Goal: Transaction & Acquisition: Purchase product/service

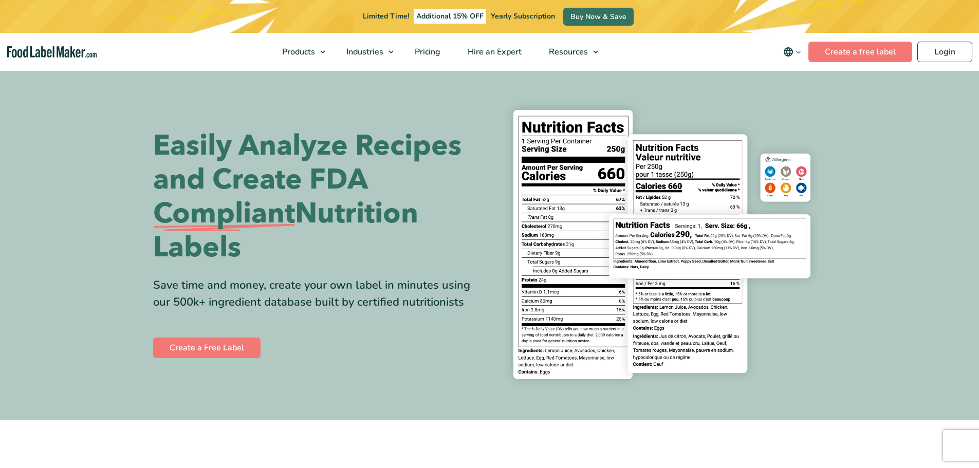
drag, startPoint x: 811, startPoint y: 212, endPoint x: 726, endPoint y: 450, distance: 252.5
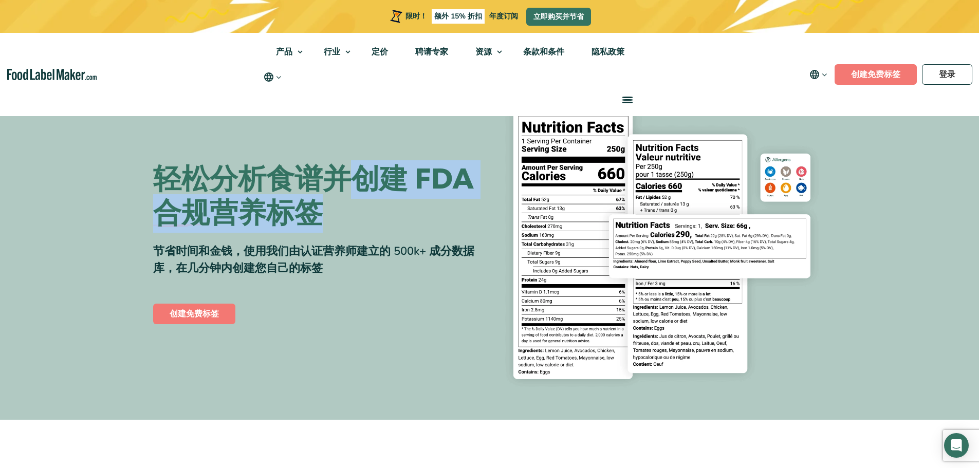
drag, startPoint x: 359, startPoint y: 158, endPoint x: 378, endPoint y: 232, distance: 75.9
click at [370, 220] on div "轻松分析食谱并创建 FDA 合规 营养标签 节省时间和金钱，使用我们由认证营养师建立的 500k+ 成分数据库，在几分钟内创建您自己的标签 创建免费标签" at bounding box center [489, 244] width 673 height 301
click at [387, 247] on font "节省时间和金钱，使用我们由认证营养师建立的 500k+ 成分数据库，在几分钟内创建您自己的标签" at bounding box center [313, 260] width 321 height 32
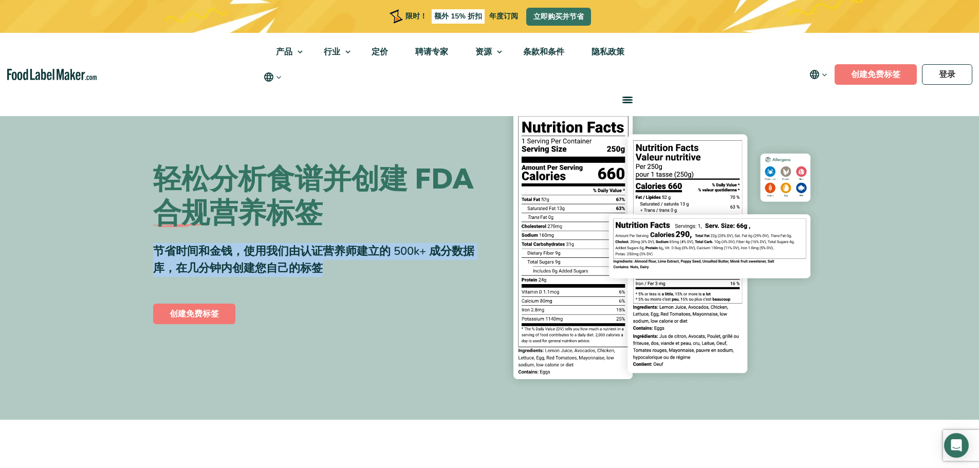
drag, startPoint x: 394, startPoint y: 226, endPoint x: 391, endPoint y: 274, distance: 48.4
click at [391, 273] on div "轻松分析食谱并创建 FDA 合规 营养标签 节省时间和金钱，使用我们由认证营养师建立的 500k+ 成分数据库，在几分钟内创建您自己的标签 创建免费标签" at bounding box center [317, 244] width 329 height 163
click at [391, 274] on div "节省时间和金钱，使用我们由认证营养师建立的 500k+ 成分数据库，在几分钟内创建您自己的标签" at bounding box center [317, 260] width 329 height 34
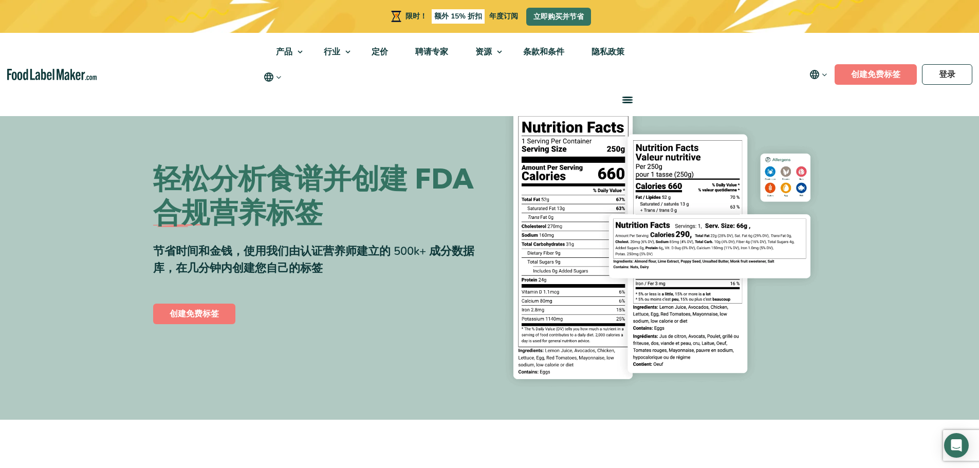
drag, startPoint x: 391, startPoint y: 274, endPoint x: 370, endPoint y: 220, distance: 57.8
click at [397, 222] on div "轻松分析食谱并创建 FDA 合规 营养标签 节省时间和金钱，使用我们由认证营养师建立的 500k+ 成分数据库，在几分钟内创建您自己的标签 创建免费标签" at bounding box center [317, 244] width 329 height 163
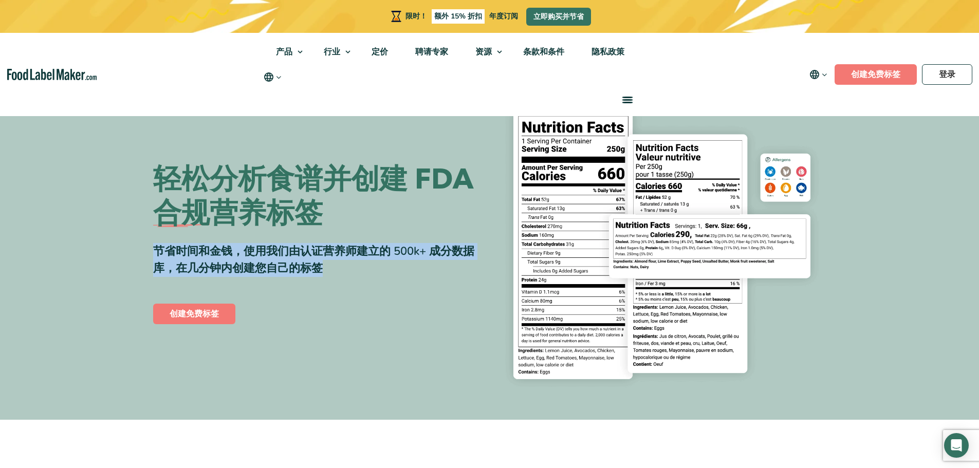
click at [357, 223] on h1 "轻松分析食谱并创建 FDA 合规 营养标签" at bounding box center [317, 197] width 329 height 68
drag, startPoint x: 362, startPoint y: 255, endPoint x: 367, endPoint y: 270, distance: 16.1
click at [366, 269] on div "轻松分析食谱并创建 FDA 合规 营养标签 节省时间和金钱，使用我们由认证营养师建立的 500k+ 成分数据库，在几分钟内创建您自己的标签 创建免费标签" at bounding box center [317, 244] width 329 height 163
click at [367, 270] on div "节省时间和金钱，使用我们由认证营养师建立的 500k+ 成分数据库，在几分钟内创建您自己的标签" at bounding box center [317, 260] width 329 height 34
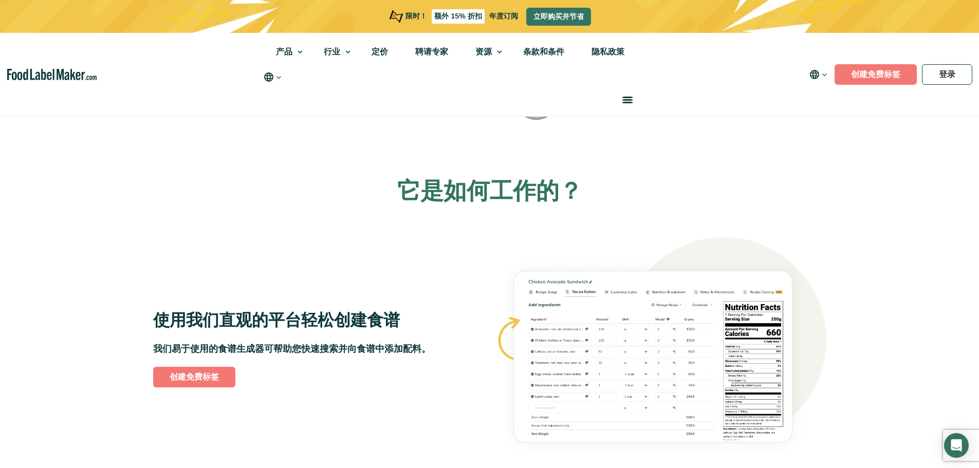
scroll to position [463, 0]
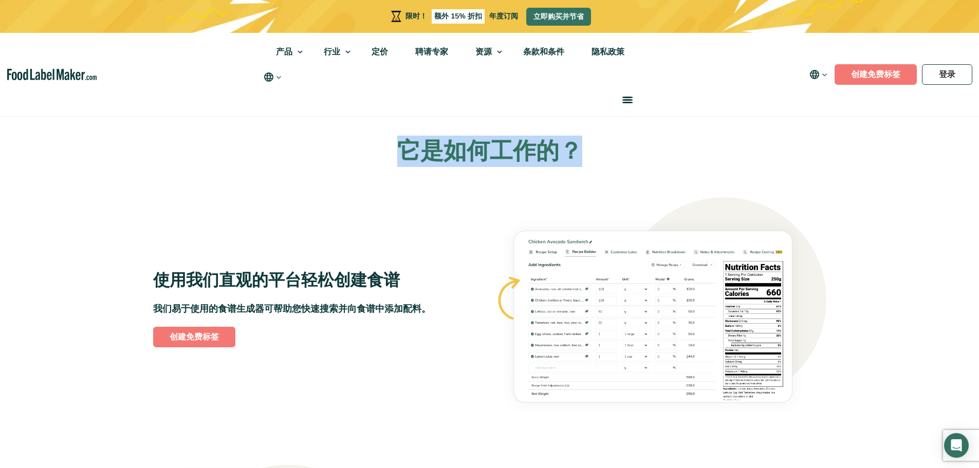
drag, startPoint x: 410, startPoint y: 155, endPoint x: 624, endPoint y: 148, distance: 214.5
click at [624, 148] on h2 "它是如何工作的？" at bounding box center [489, 152] width 673 height 30
click at [563, 157] on font "它是如何工作的？" at bounding box center [489, 151] width 185 height 31
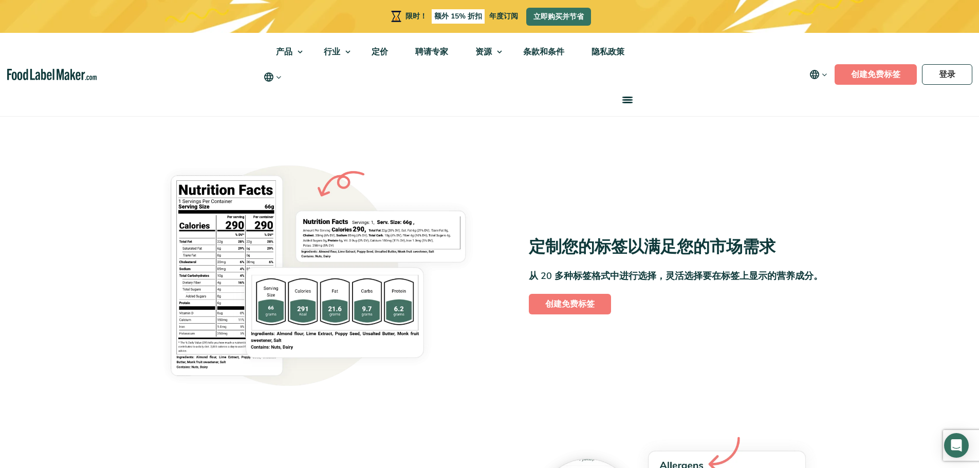
scroll to position [771, 0]
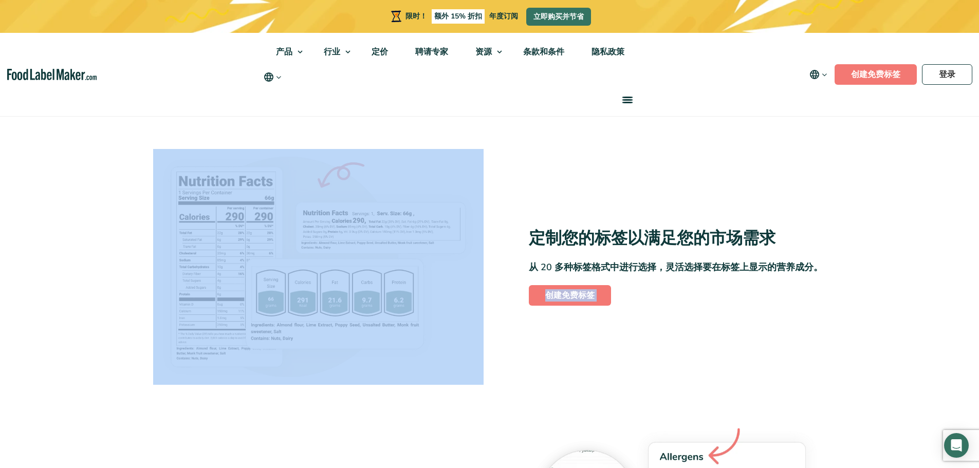
drag, startPoint x: 506, startPoint y: 234, endPoint x: 848, endPoint y: 262, distance: 342.9
drag, startPoint x: 848, startPoint y: 262, endPoint x: 846, endPoint y: 268, distance: 7.2
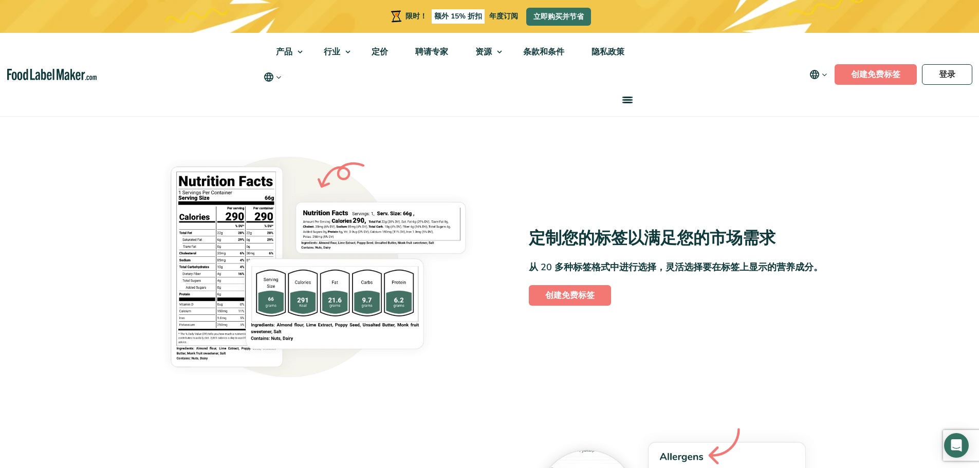
click at [765, 272] on font "从 20 多种标签格式中进行选择，灵活选择要在标签上显示的营养成分。" at bounding box center [676, 267] width 294 height 12
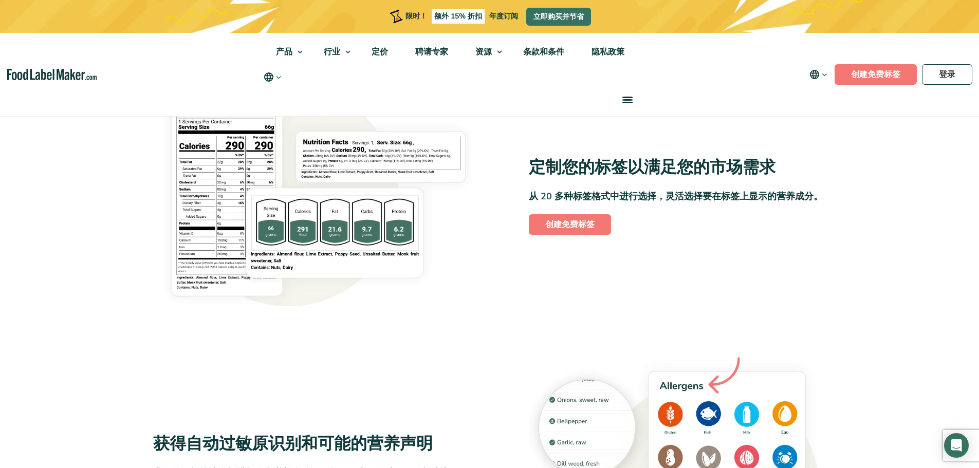
scroll to position [1028, 0]
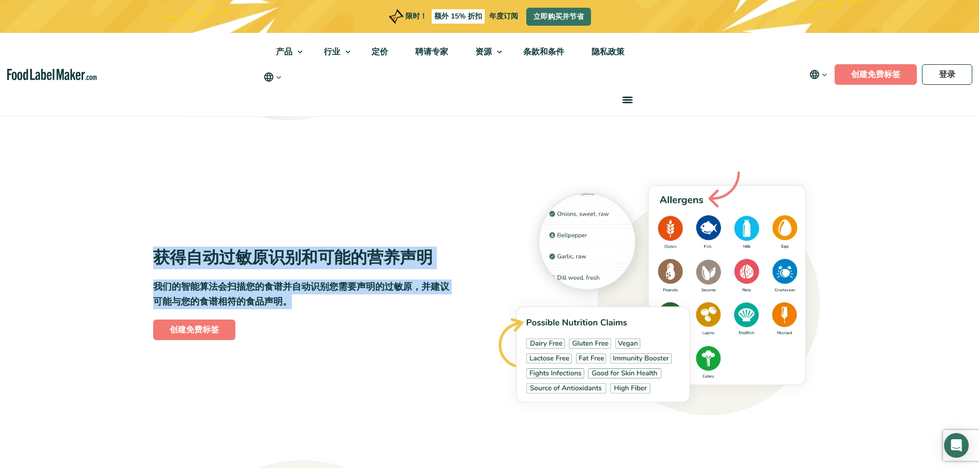
drag, startPoint x: 152, startPoint y: 253, endPoint x: 316, endPoint y: 298, distance: 169.3
click at [313, 298] on section "它是如何工作的？ 使用我们直观的平台轻松创建食谱 我们易于使用的食谱生成器可帮助您快速搜索并向食谱中添加配料。 创建免费标签" at bounding box center [489, 286] width 979 height 1431
click at [316, 298] on p "我们的智能算法会扫描您的食谱并自动识别您需要声明的过敏原，并建议可能与您的食谱相符的食品声明。" at bounding box center [302, 295] width 298 height 30
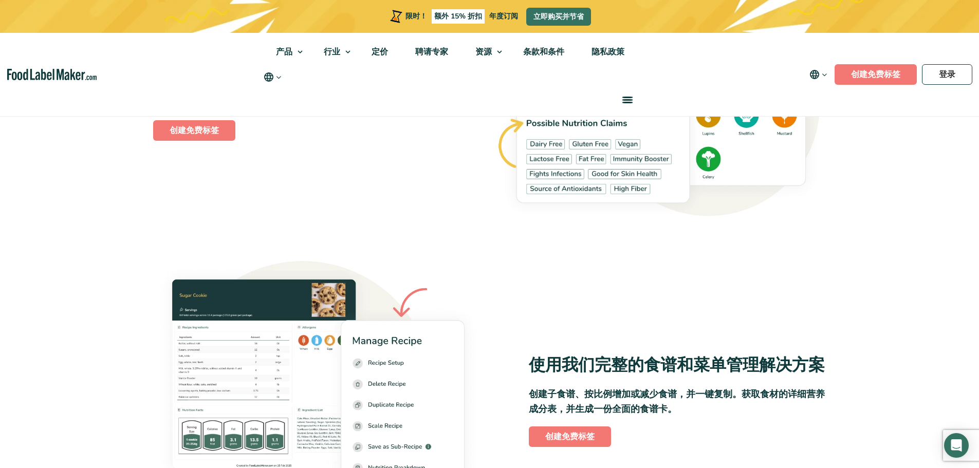
scroll to position [1285, 0]
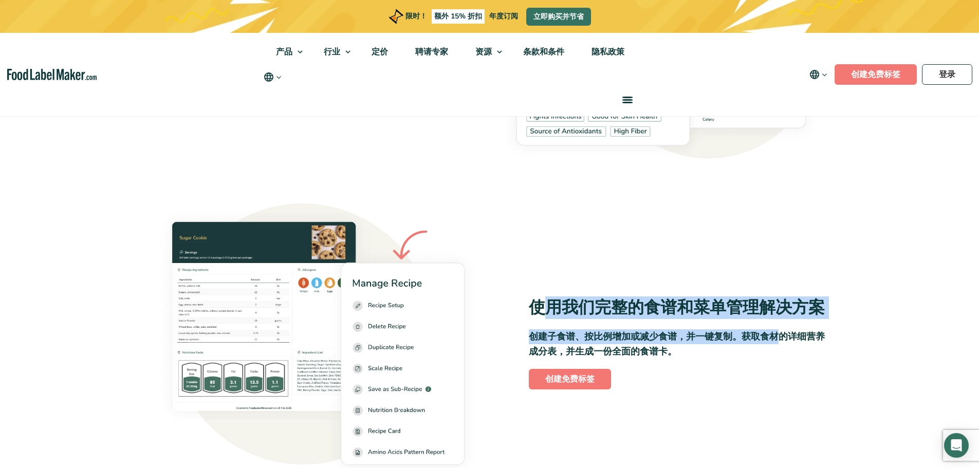
drag, startPoint x: 544, startPoint y: 299, endPoint x: 779, endPoint y: 345, distance: 239.5
click at [779, 345] on div "使用我们完整的食谱和菜单管理解决方案 创建子食谱、按比例增加或减少食谱，并一键复制。获取食材的详细营养成分表，并生成一份全面的食谱卡。 创建免费标签" at bounding box center [661, 344] width 331 height 92
click at [779, 345] on p "创建子食谱、按比例增加或减少食谱，并一键复制。获取食材的详细营养成分表，并生成一份全面的食谱卡。" at bounding box center [678, 345] width 298 height 30
drag, startPoint x: 743, startPoint y: 343, endPoint x: 516, endPoint y: 302, distance: 230.4
click at [516, 302] on div "使用我们完整的食谱和菜单管理解决方案 创建子食谱、按比例增加或减少食谱，并一键复制。获取食材的详细营养成分表，并生成一份全面的食谱卡。 创建免费标签" at bounding box center [661, 344] width 331 height 92
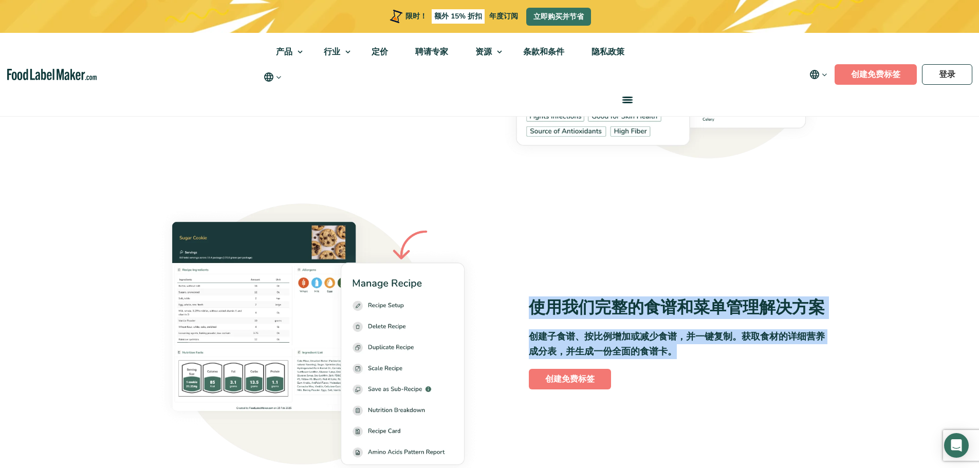
click at [516, 302] on div "使用我们完整的食谱和菜单管理解决方案 创建子食谱、按比例增加或减少食谱，并一键复制。获取食材的详细营养成分表，并生成一份全面的食谱卡。 创建免费标签" at bounding box center [661, 344] width 331 height 92
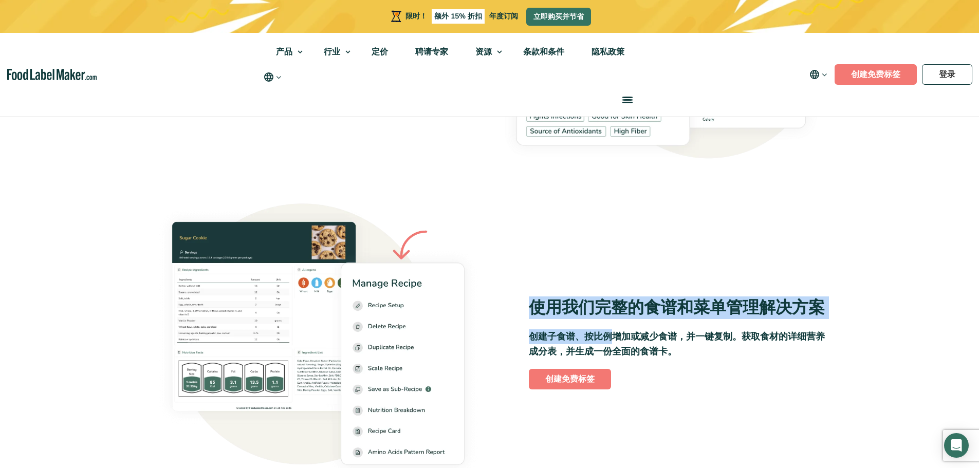
drag, startPoint x: 630, startPoint y: 336, endPoint x: 674, endPoint y: 340, distance: 43.8
click at [653, 338] on div "使用我们完整的食谱和菜单管理解决方案 创建子食谱、按比例增加或减少食谱，并一键复制。获取食材的详细营养成分表，并生成一份全面的食谱卡。 创建免费标签" at bounding box center [661, 344] width 331 height 92
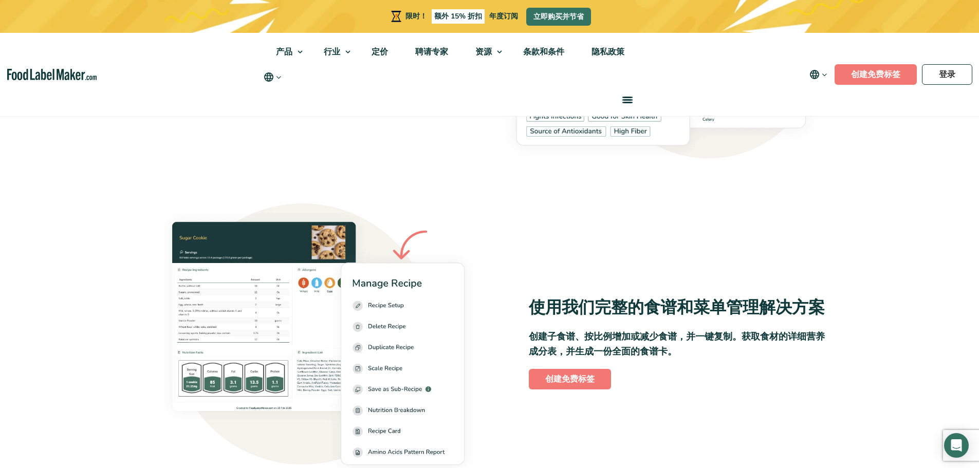
click at [707, 341] on font "创建子食谱、按比例增加或减少食谱，并一键复制。获取食材的详细营养成分表，并生成一份全面的食谱卡。" at bounding box center [677, 344] width 296 height 27
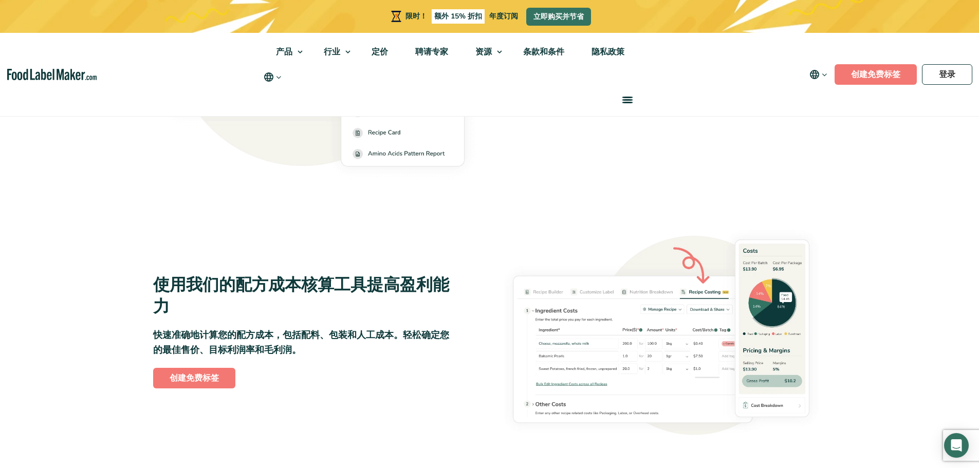
scroll to position [1594, 0]
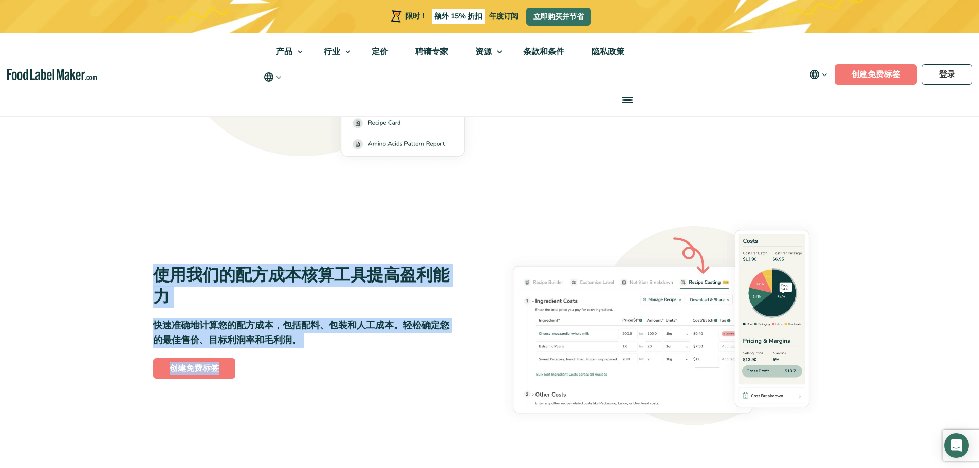
drag, startPoint x: 135, startPoint y: 267, endPoint x: 410, endPoint y: 352, distance: 287.8
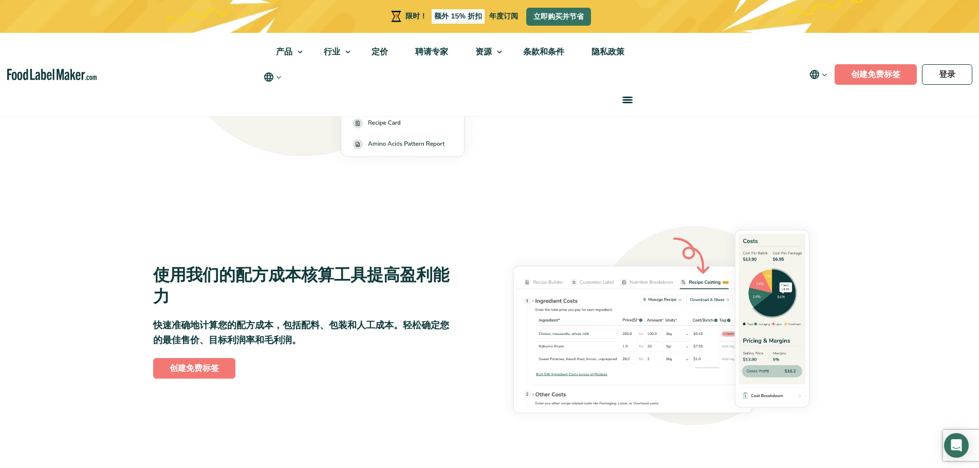
click at [410, 351] on div "使用我们的配方成本核算工具提高盈利能力 快速准确地计算您的配方成本，包括配料、包装和人工成本。轻松确定您的最佳售价、目标利润率和毛利润。 创建免费标签" at bounding box center [318, 322] width 331 height 114
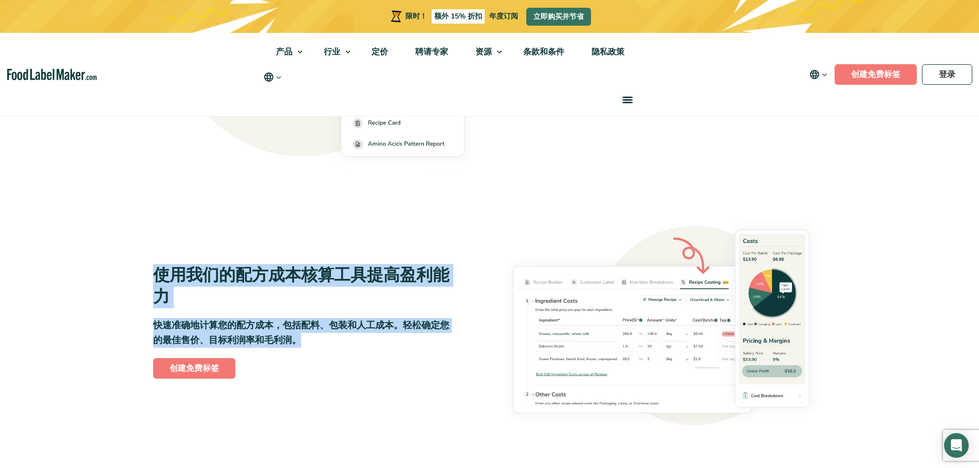
drag, startPoint x: 410, startPoint y: 336, endPoint x: 143, endPoint y: 260, distance: 277.9
click at [152, 254] on div "使用我们的配方成本核算工具提高盈利能力 快速准确地计算您的配方成本，包括配料、包装和人工成本。轻松确定您的最佳售价、目标利润率和毛利润。 创建免费标签" at bounding box center [490, 322] width 686 height 230
drag, startPoint x: 140, startPoint y: 262, endPoint x: 380, endPoint y: 336, distance: 250.9
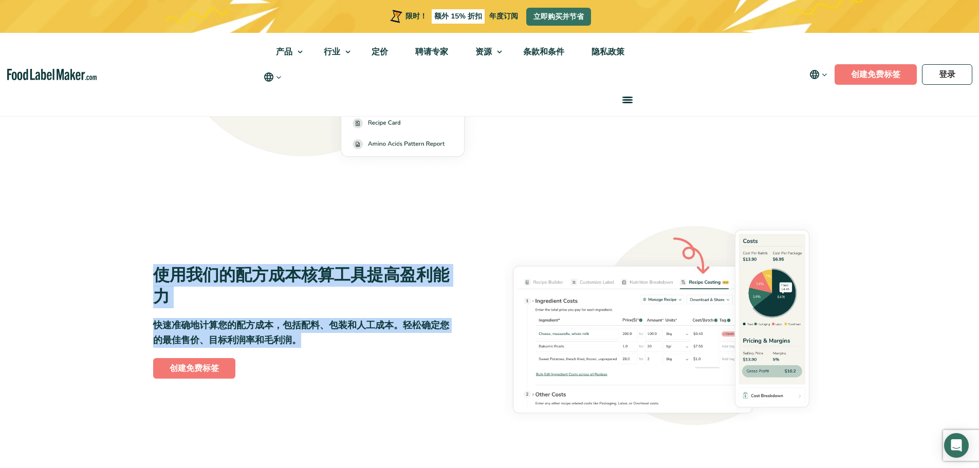
click at [380, 336] on p "快速准确地计算您的配方成本，包括配料、包装和人工成本。轻松确定您的最佳售价、目标利润率和毛利润。" at bounding box center [302, 333] width 298 height 30
drag, startPoint x: 343, startPoint y: 321, endPoint x: 98, endPoint y: 272, distance: 250.5
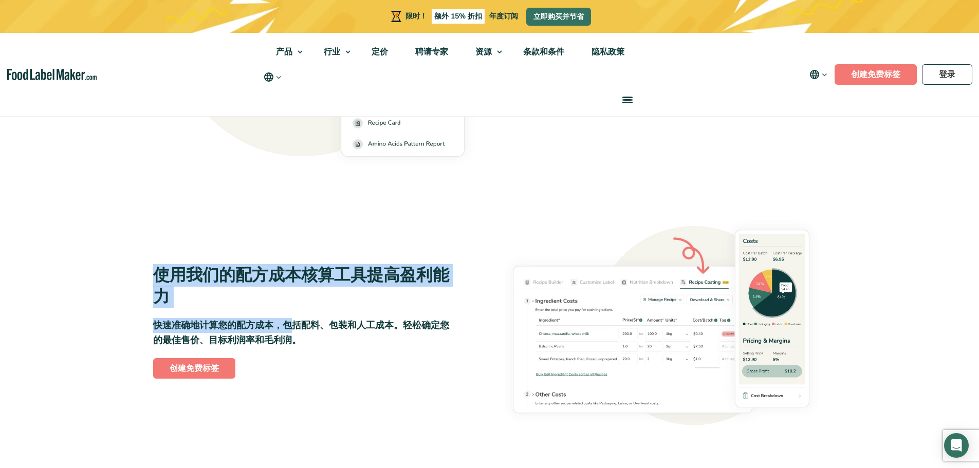
drag, startPoint x: 200, startPoint y: 306, endPoint x: 365, endPoint y: 340, distance: 168.0
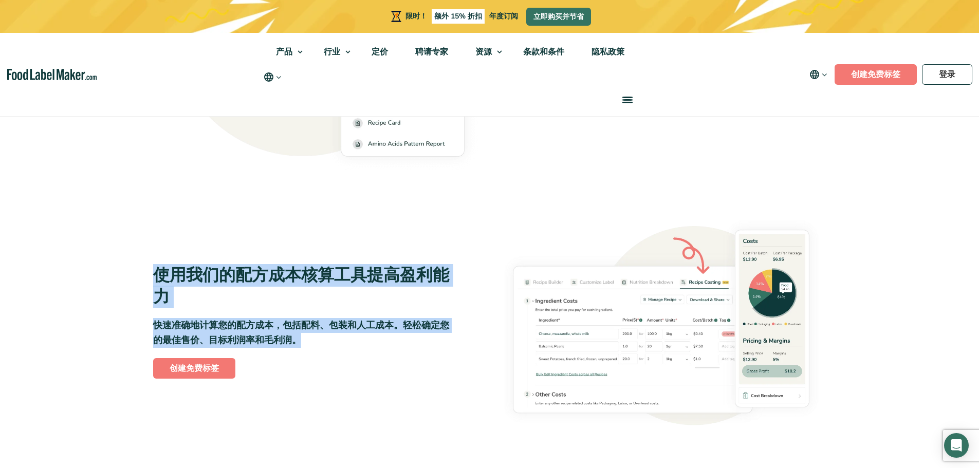
click at [366, 340] on p "快速准确地计算您的配方成本，包括配料、包装和人工成本。轻松确定您的最佳售价、目标利润率和毛利润。" at bounding box center [302, 333] width 298 height 30
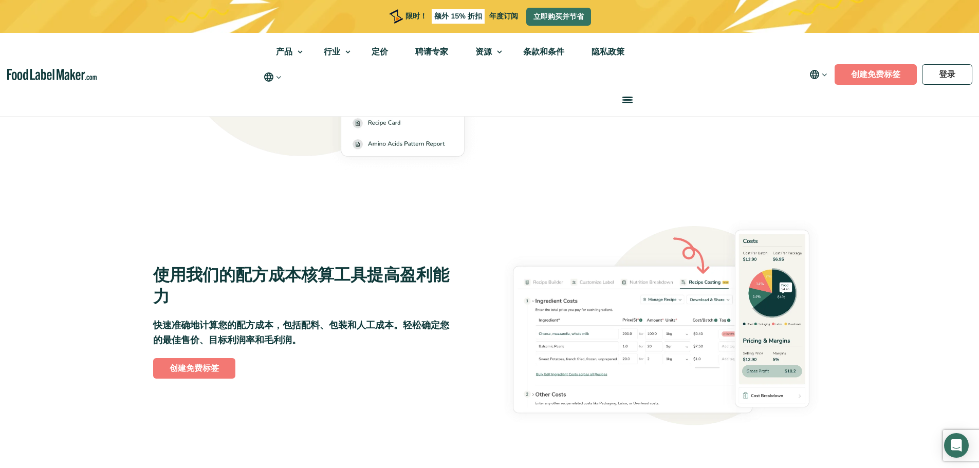
scroll to position [1851, 0]
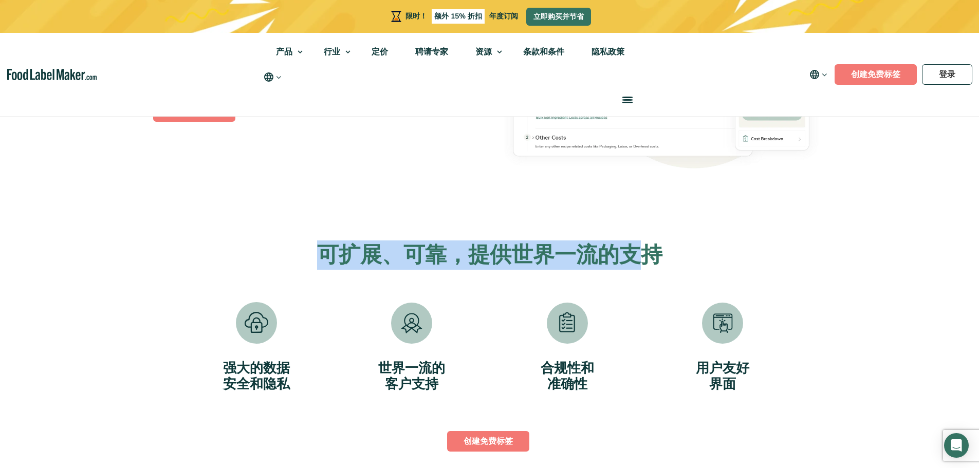
drag, startPoint x: 307, startPoint y: 243, endPoint x: 732, endPoint y: 263, distance: 425.6
click at [696, 262] on h2 "可扩展、可靠，提供世界一流的支持" at bounding box center [490, 256] width 622 height 28
click at [732, 263] on h2 "可扩展、可靠，提供世界一流的支持" at bounding box center [490, 256] width 622 height 28
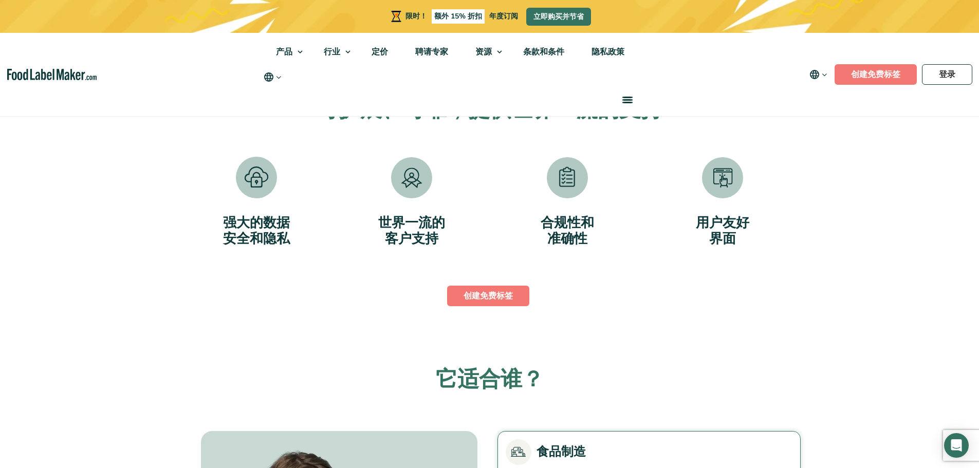
scroll to position [2005, 0]
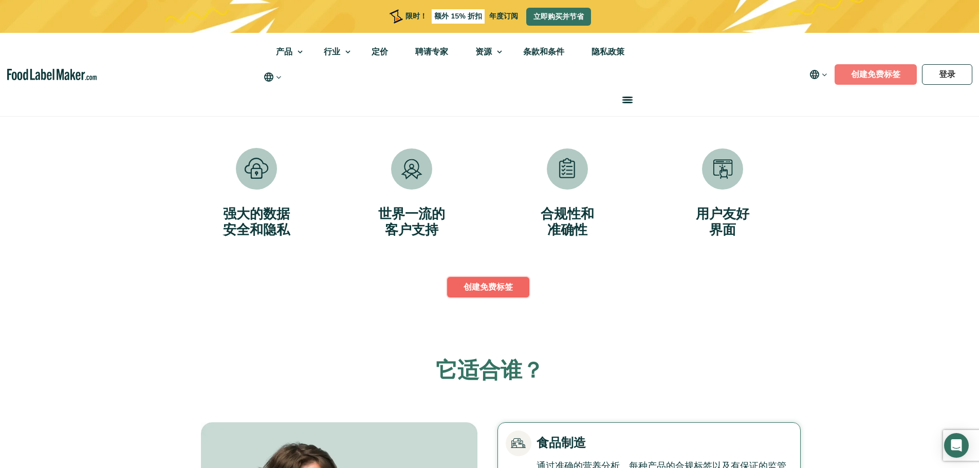
click at [502, 290] on font "创建免费标签" at bounding box center [488, 287] width 49 height 11
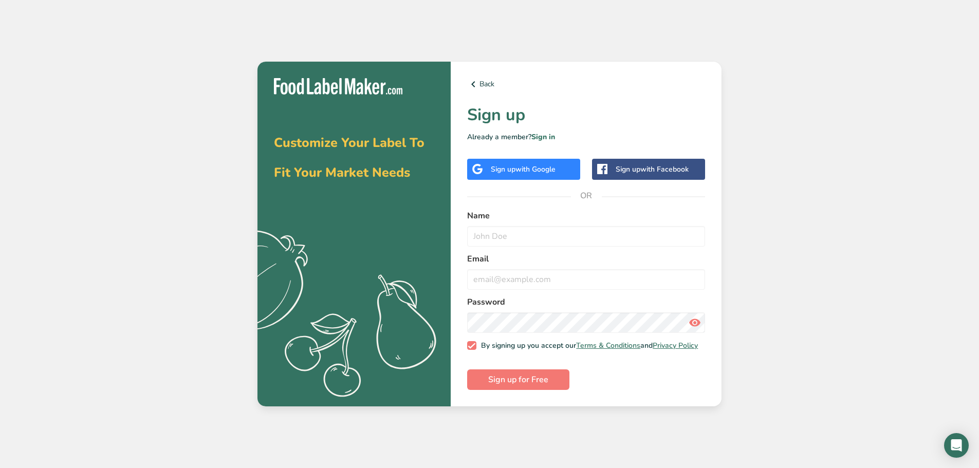
drag, startPoint x: 754, startPoint y: 219, endPoint x: 735, endPoint y: 222, distance: 18.8
drag, startPoint x: 704, startPoint y: 220, endPoint x: 669, endPoint y: 219, distance: 35.0
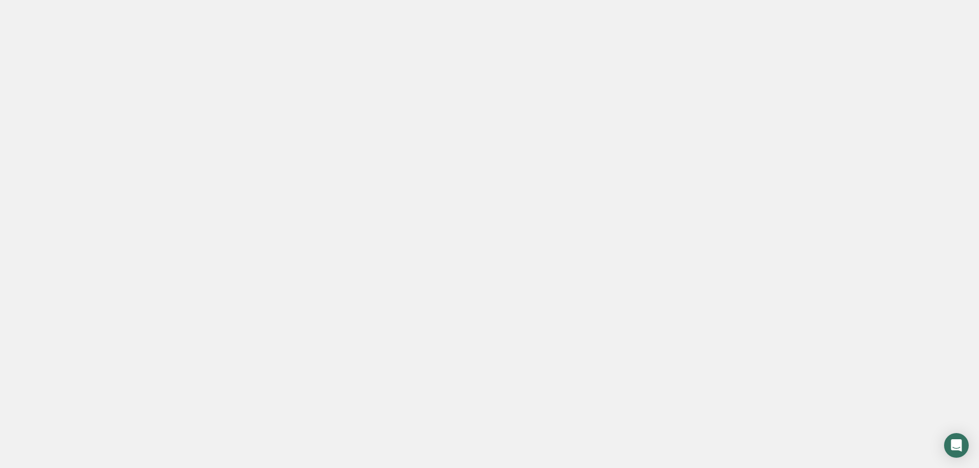
drag, startPoint x: 664, startPoint y: 220, endPoint x: 648, endPoint y: 220, distance: 15.9
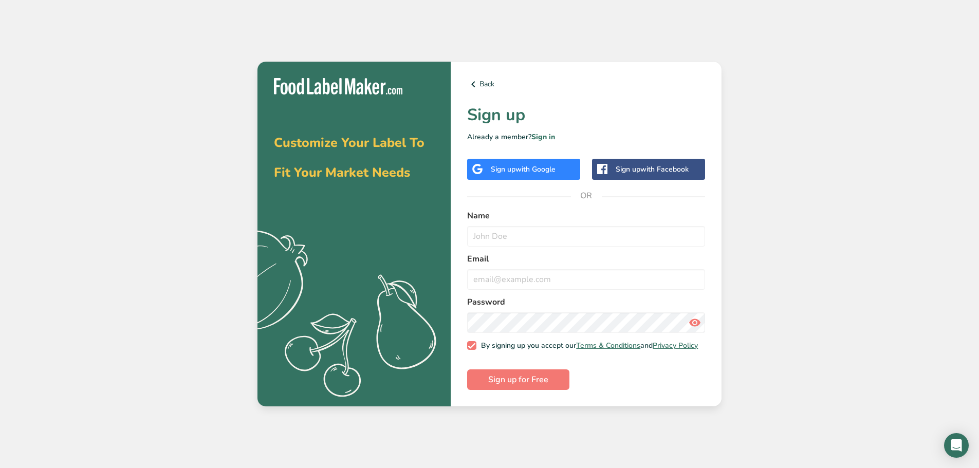
drag, startPoint x: 648, startPoint y: 220, endPoint x: 641, endPoint y: 216, distance: 8.5
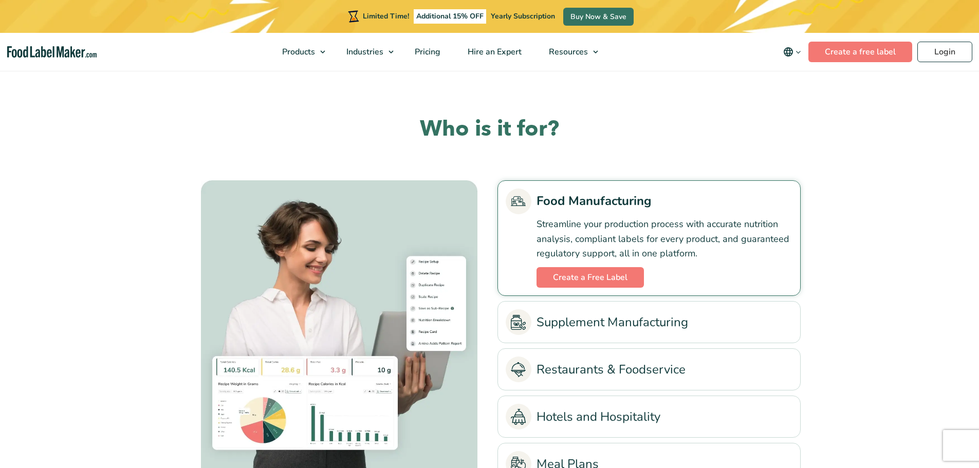
scroll to position [2262, 0]
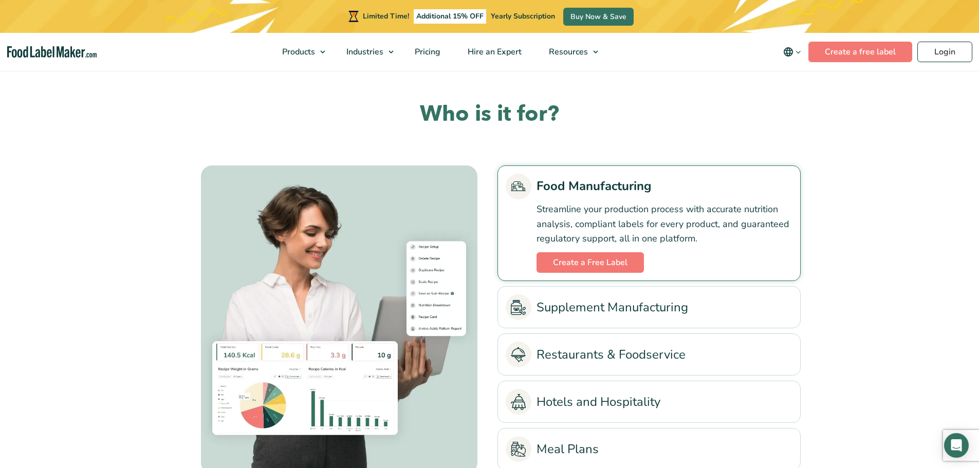
click at [872, 175] on section "Who is it for?" at bounding box center [489, 286] width 979 height 404
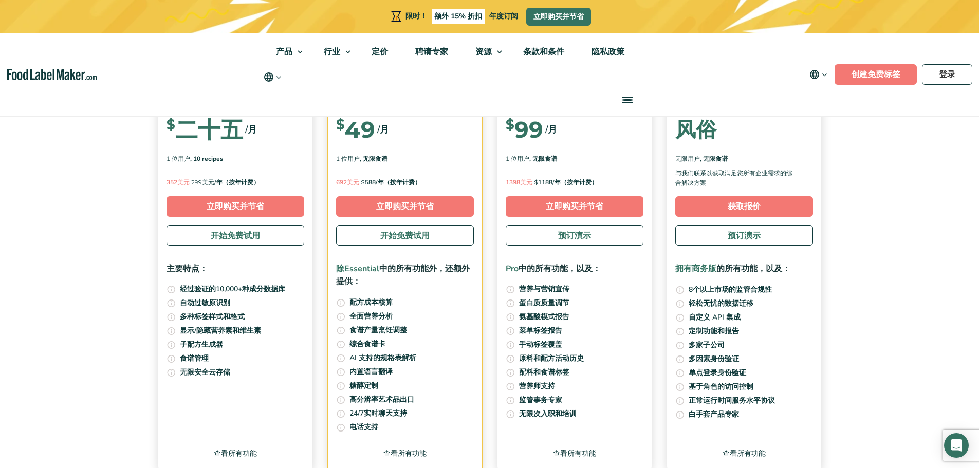
scroll to position [3650, 0]
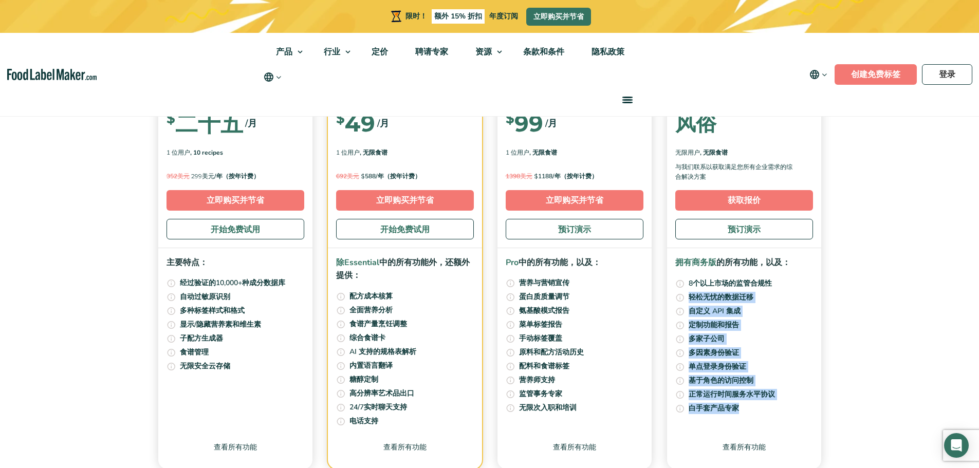
drag, startPoint x: 789, startPoint y: 277, endPoint x: 770, endPoint y: 405, distance: 129.8
click at [770, 405] on div "拥有商务版 的所有功能 ，以及： 美国（FDA）、加拿大（CFIA）、墨西哥（COFEPRIS）、英国（FSA）、欧盟（DG_SANTE）、澳大利亚和新西兰（…" at bounding box center [744, 335] width 154 height 175
click at [770, 406] on li "体验专业产品专家提供的优质实践支持。获得个性化指导和专家协助，确保您的团队充分利用该平台。 白手套产品专家" at bounding box center [744, 409] width 138 height 12
drag, startPoint x: 773, startPoint y: 315, endPoint x: 675, endPoint y: 260, distance: 112.5
click at [675, 260] on div "拥有商务版 的所有功能 ，以及： 美国（FDA）、加拿大（CFIA）、墨西哥（COFEPRIS）、英国（FSA）、欧盟（DG_SANTE）、澳大利亚和新西兰（…" at bounding box center [744, 335] width 154 height 175
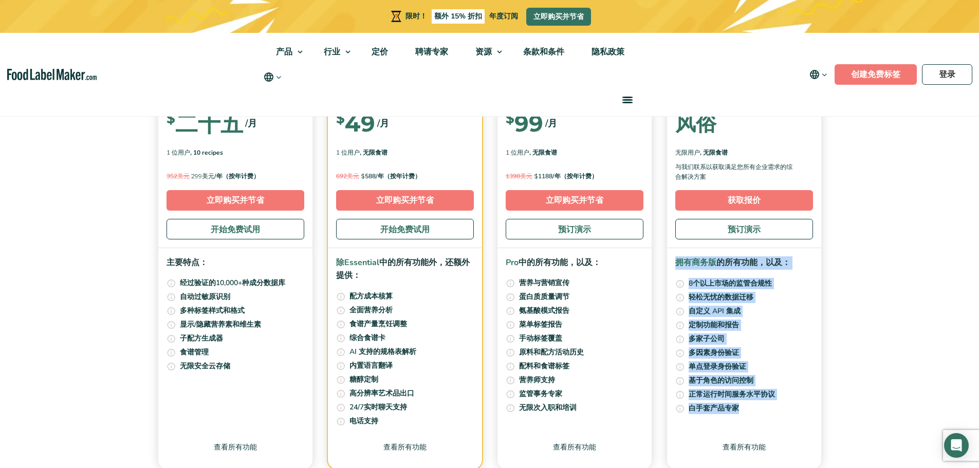
click at [674, 260] on div "拥有商务版 的所有功能 ，以及： 美国（FDA）、加拿大（CFIA）、墨西哥（COFEPRIS）、英国（FSA）、欧盟（DG_SANTE）、澳大利亚和新西兰（…" at bounding box center [744, 335] width 154 height 175
drag, startPoint x: 674, startPoint y: 260, endPoint x: 801, endPoint y: 385, distance: 178.1
click at [803, 358] on div "拥有商务版 的所有功能 ，以及： 美国（FDA）、加拿大（CFIA）、墨西哥（COFEPRIS）、英国（FSA）、欧盟（DG_SANTE）、澳大利亚和新西兰（…" at bounding box center [744, 335] width 154 height 175
click at [801, 385] on li "使用基于角色的访问控制 (RBAC) 管理用户权限。根据用户的职责分配角色，确保用户能够安全、适当地访问功能和数据。 基于角色的访问控制" at bounding box center [744, 381] width 138 height 12
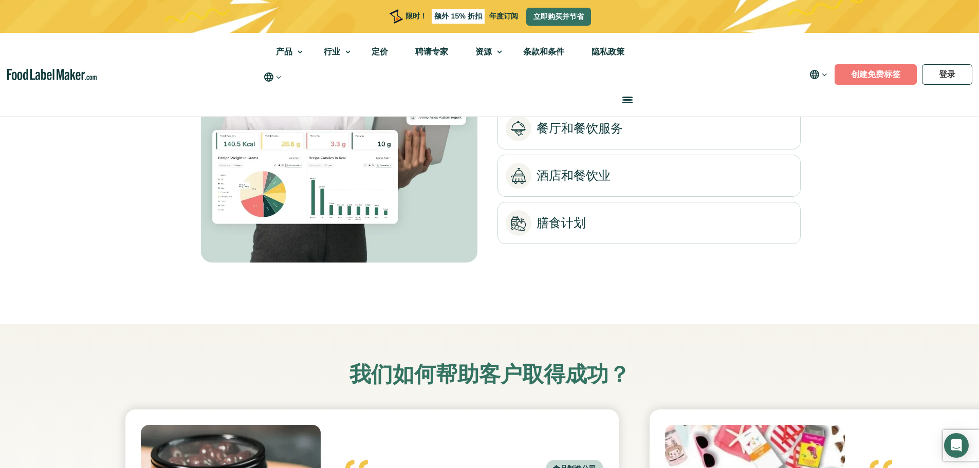
scroll to position [2468, 0]
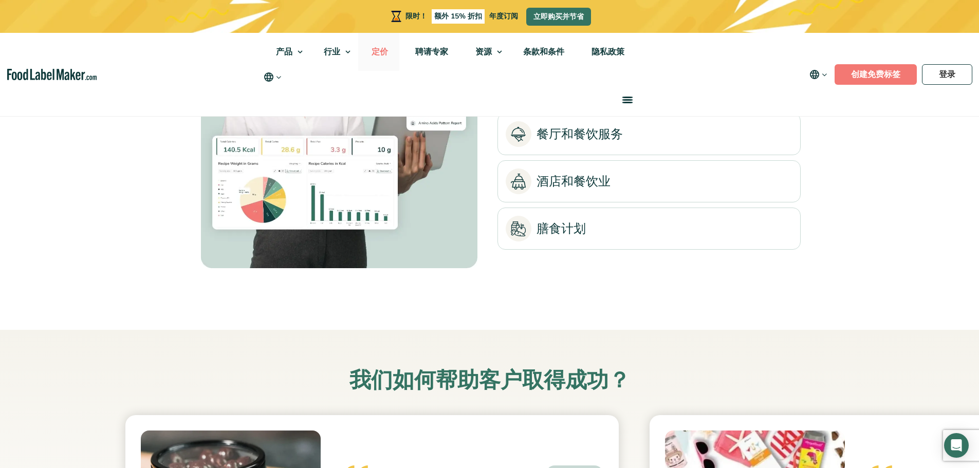
click at [390, 51] on link "定价" at bounding box center [378, 52] width 41 height 38
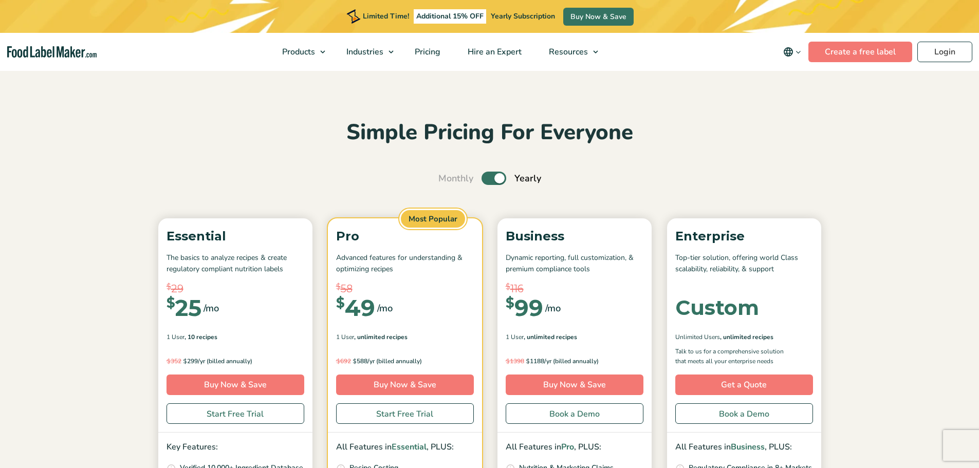
drag, startPoint x: 472, startPoint y: 83, endPoint x: 484, endPoint y: 93, distance: 14.9
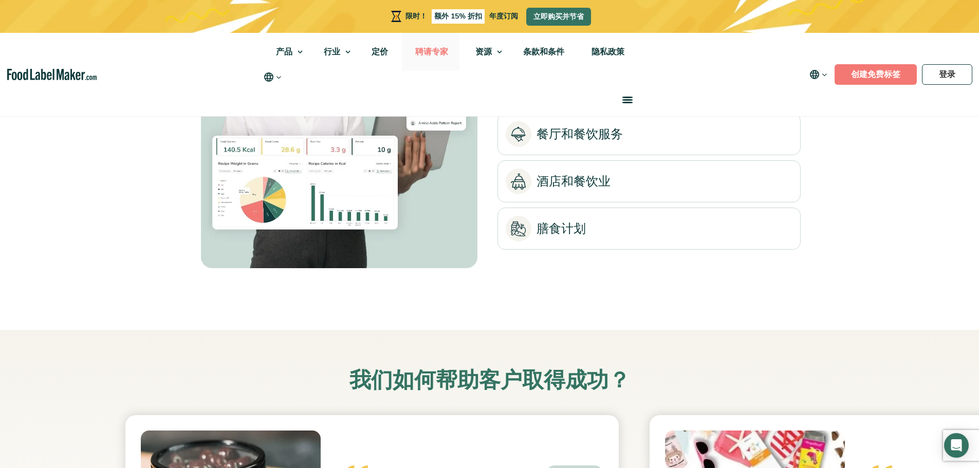
click at [440, 49] on font "聘请专家" at bounding box center [431, 51] width 33 height 11
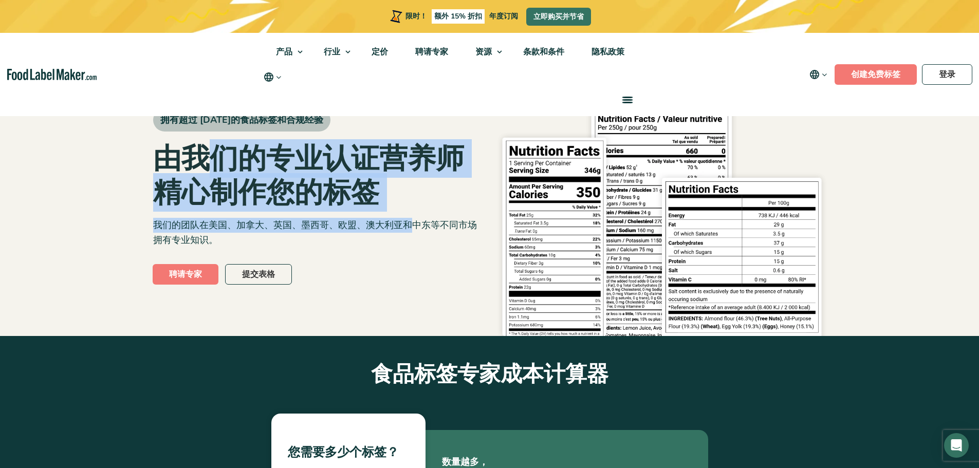
drag, startPoint x: 411, startPoint y: 228, endPoint x: 181, endPoint y: 166, distance: 237.6
click at [196, 168] on div "拥有超过 [DATE]的食品标签和合规经验 由我们的专业认证营养师精心制作您的标签 我们的团队在美国、加拿大、英国、墨西哥、欧盟、澳大利亚和中东等不同市场拥有…" at bounding box center [317, 202] width 329 height 267
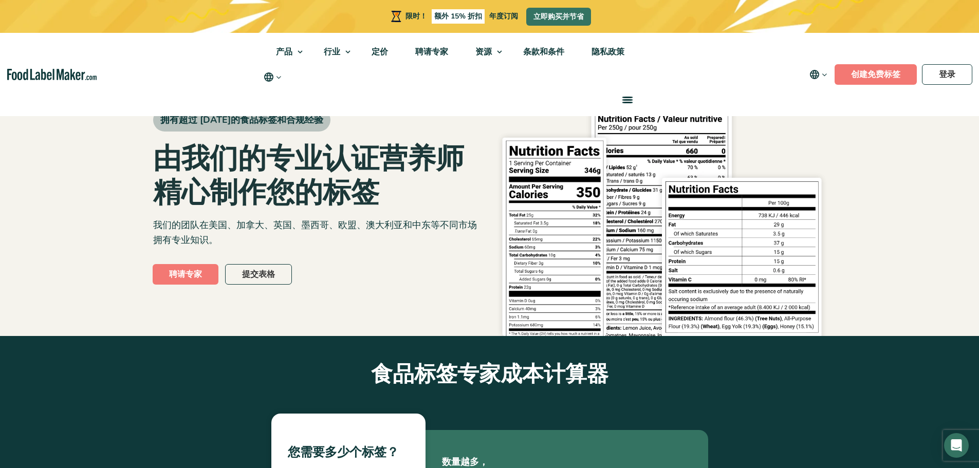
click at [176, 165] on font "由我们的专业认证营养师精心制作您的标签" at bounding box center [308, 175] width 311 height 72
click at [191, 273] on font "聘请专家" at bounding box center [185, 274] width 33 height 11
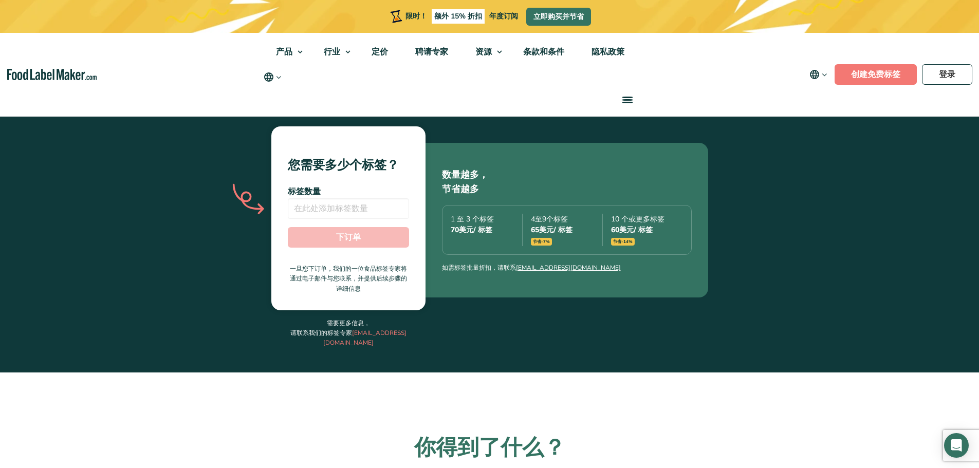
scroll to position [285, 0]
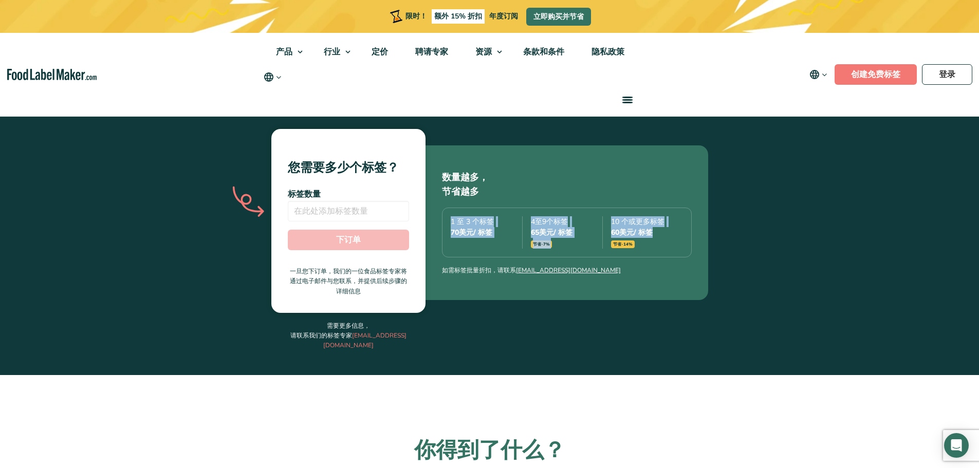
drag, startPoint x: 457, startPoint y: 218, endPoint x: 682, endPoint y: 227, distance: 225.3
click at [681, 227] on div "1 至 3 个标签 70 美元 / 标签 4至9个标签 65 美元 / 标签 节省 -7% 10 个或更多标签 60 美元 / 标签 节省 -14%" at bounding box center [567, 233] width 250 height 50
click at [682, 227] on div "60 美元 / 标签" at bounding box center [646, 232] width 71 height 11
drag, startPoint x: 685, startPoint y: 239, endPoint x: 684, endPoint y: 192, distance: 46.3
click at [684, 192] on div "数量越多， 节省越多 1 至 3 个标签 70 美元 / 标签 4至9个标签 65 美元 / 标签 节省 -7% 10 个或更多标签 60 美元 / 标签 节…" at bounding box center [567, 222] width 283 height 155
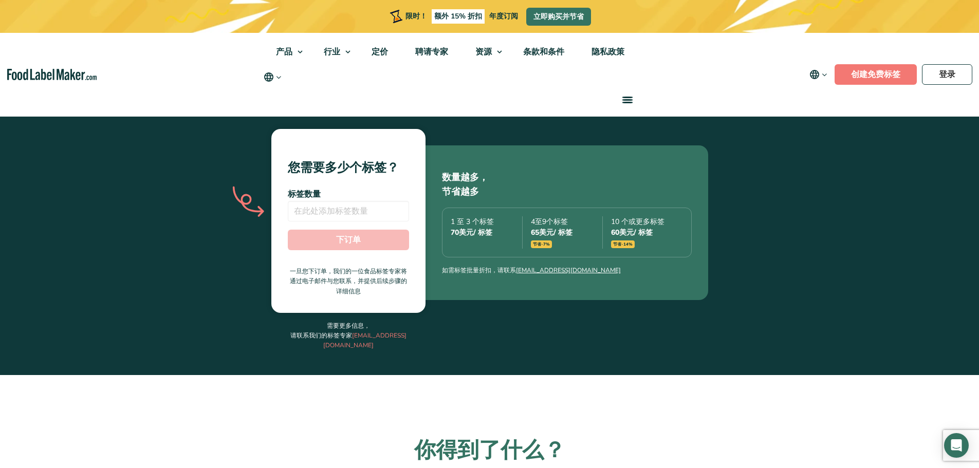
click at [668, 192] on p "数量越多， 节省越多" at bounding box center [567, 185] width 250 height 30
drag, startPoint x: 668, startPoint y: 192, endPoint x: 673, endPoint y: 241, distance: 48.6
click at [672, 240] on div "数量越多， 节省越多 1 至 3 个标签 70 美元 / 标签 4至9个标签 65 美元 / 标签 节省 -7% 10 个或更多标签 60 美元 / 标签 节…" at bounding box center [567, 222] width 283 height 155
click at [673, 241] on div "10 个或更多标签 60 美元 / 标签 节省 -14%" at bounding box center [646, 232] width 71 height 32
drag, startPoint x: 672, startPoint y: 245, endPoint x: 667, endPoint y: 191, distance: 54.2
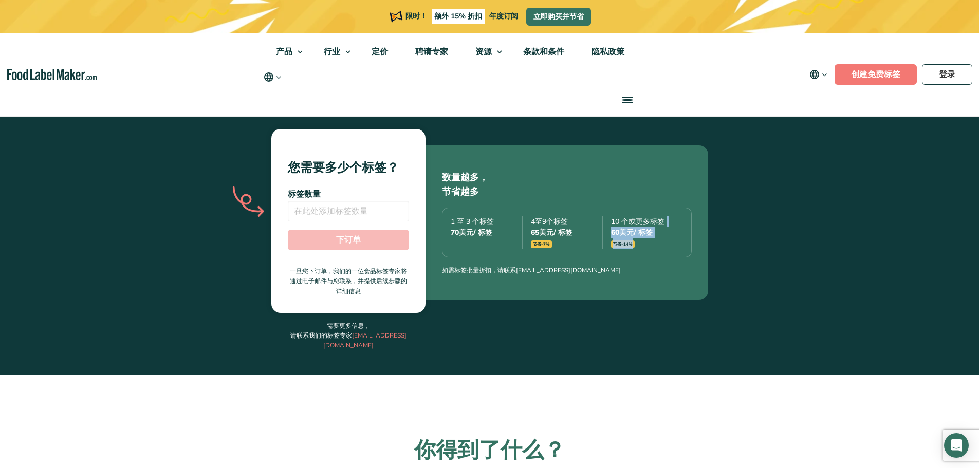
click at [671, 193] on div "数量越多， 节省越多 1 至 3 个标签 70 美元 / 标签 4至9个标签 65 美元 / 标签 节省 -7% 10 个或更多标签 60 美元 / 标签 节…" at bounding box center [567, 222] width 283 height 155
click at [664, 191] on p "数量越多， 节省越多" at bounding box center [567, 185] width 250 height 30
drag, startPoint x: 664, startPoint y: 191, endPoint x: 666, endPoint y: 244, distance: 53.5
click at [666, 243] on div "数量越多， 节省越多 1 至 3 个标签 70 美元 / 标签 4至9个标签 65 美元 / 标签 节省 -7% 10 个或更多标签 60 美元 / 标签 节…" at bounding box center [567, 222] width 283 height 155
click at [666, 244] on div "1 至 3 个标签 70 美元 / 标签 4至9个标签 65 美元 / 标签 节省 -7% 10 个或更多标签 60 美元 / 标签 节省 -14%" at bounding box center [567, 233] width 250 height 50
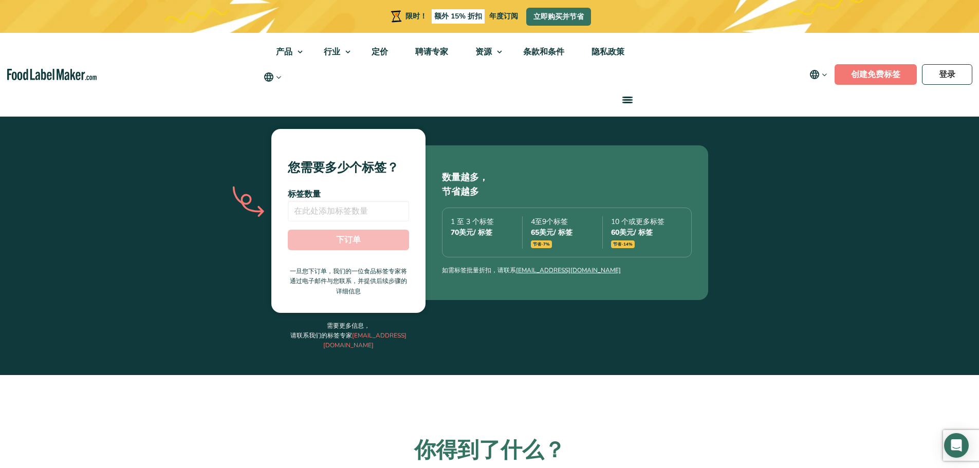
drag, startPoint x: 666, startPoint y: 244, endPoint x: 663, endPoint y: 192, distance: 52.5
click at [663, 192] on div "数量越多， 节省越多 1 至 3 个标签 70 美元 / 标签 4至9个标签 65 美元 / 标签 节省 -7% 10 个或更多标签 60 美元 / 标签 节…" at bounding box center [567, 222] width 283 height 155
click at [663, 192] on p "数量越多， 节省越多" at bounding box center [567, 185] width 250 height 30
drag, startPoint x: 663, startPoint y: 192, endPoint x: 669, endPoint y: 248, distance: 56.8
click at [668, 247] on div "数量越多， 节省越多 1 至 3 个标签 70 美元 / 标签 4至9个标签 65 美元 / 标签 节省 -7% 10 个或更多标签 60 美元 / 标签 节…" at bounding box center [567, 222] width 283 height 155
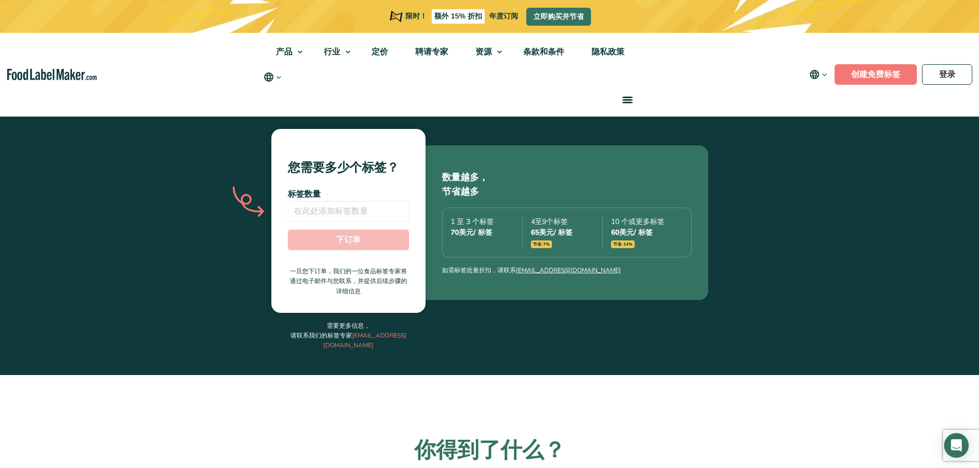
click at [669, 248] on div "1 至 3 个标签 70 美元 / 标签 4至9个标签 65 美元 / 标签 节省 -7% 10 个或更多标签 60 美元 / 标签 节省 -14%" at bounding box center [567, 233] width 250 height 50
drag, startPoint x: 669, startPoint y: 248, endPoint x: 659, endPoint y: 185, distance: 64.5
click at [659, 185] on div "数量越多， 节省越多 1 至 3 个标签 70 美元 / 标签 4至9个标签 65 美元 / 标签 节省 -7% 10 个或更多标签 60 美元 / 标签 节…" at bounding box center [567, 222] width 283 height 155
click at [659, 184] on p "数量越多， 节省越多" at bounding box center [567, 185] width 250 height 30
drag, startPoint x: 659, startPoint y: 184, endPoint x: 671, endPoint y: 240, distance: 57.3
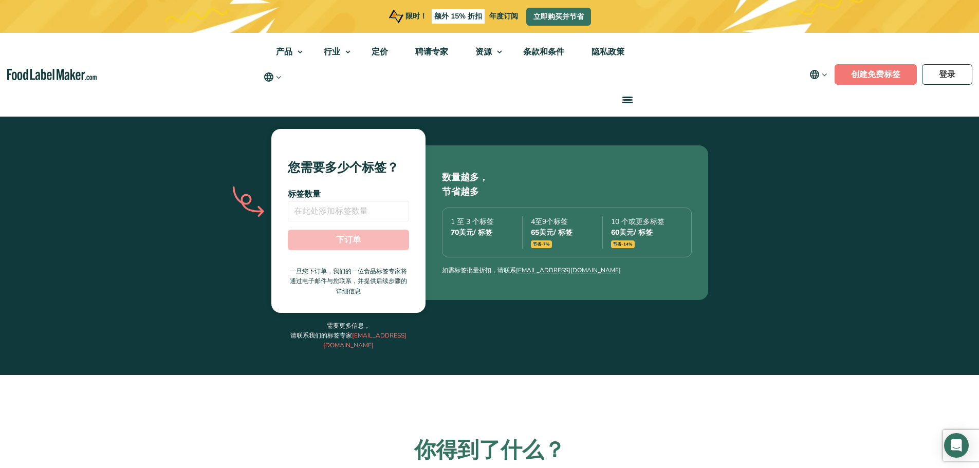
click at [671, 240] on div "数量越多， 节省越多 1 至 3 个标签 70 美元 / 标签 4至9个标签 65 美元 / 标签 节省 -7% 10 个或更多标签 60 美元 / 标签 节…" at bounding box center [567, 222] width 283 height 155
click at [671, 240] on div "10 个或更多标签 60 美元 / 标签 节省 -14%" at bounding box center [646, 232] width 71 height 32
drag, startPoint x: 670, startPoint y: 247, endPoint x: 601, endPoint y: 213, distance: 77.2
click at [601, 213] on div "1 至 3 个标签 70 美元 / 标签 4至9个标签 65 美元 / 标签 节省 -7% 10 个或更多标签 60 美元 / 标签 节省 -14%" at bounding box center [567, 233] width 250 height 50
click at [601, 216] on div "4至9个标签 65 美元 / 标签 节省 -7%" at bounding box center [567, 232] width 72 height 32
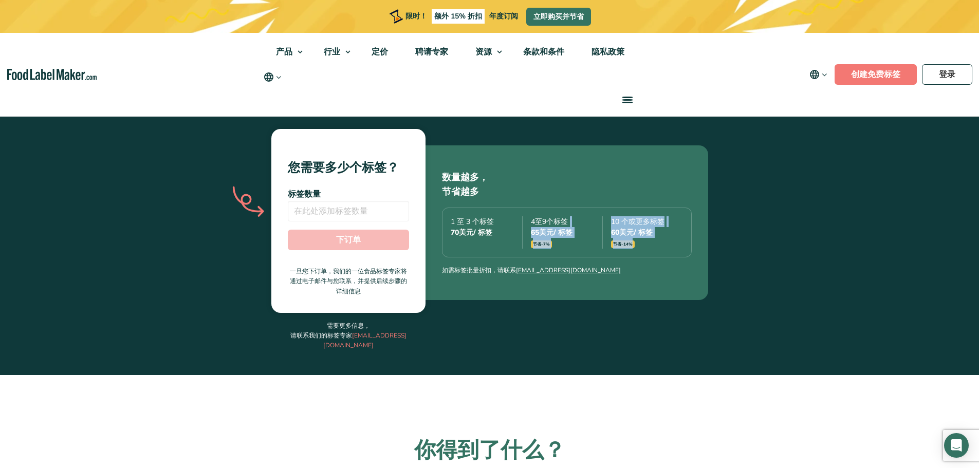
drag, startPoint x: 604, startPoint y: 214, endPoint x: 660, endPoint y: 235, distance: 60.5
click at [659, 235] on div "1 至 3 个标签 70 美元 / 标签 4至9个标签 65 美元 / 标签 节省 -7% 10 个或更多标签 60 美元 / 标签 节省 -14%" at bounding box center [567, 233] width 250 height 50
click at [661, 236] on div "10 个或更多标签 60 美元 / 标签 节省 -14%" at bounding box center [646, 232] width 71 height 32
drag, startPoint x: 668, startPoint y: 241, endPoint x: 608, endPoint y: 218, distance: 64.9
click at [608, 218] on div "1 至 3 个标签 70 美元 / 标签 4至9个标签 65 美元 / 标签 节省 -7% 10 个或更多标签 60 美元 / 标签 节省 -14%" at bounding box center [567, 233] width 250 height 50
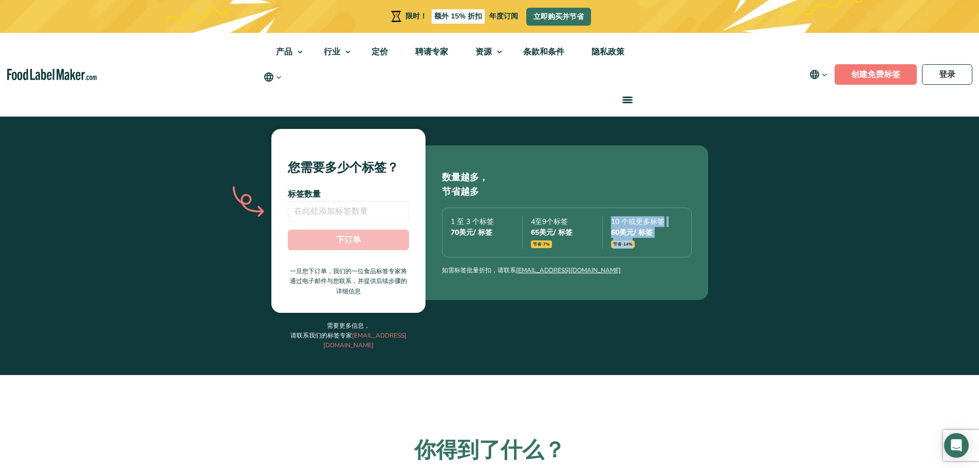
click at [608, 218] on div "1 至 3 个标签 70 美元 / 标签 4至9个标签 65 美元 / 标签 节省 -7% 10 个或更多标签 60 美元 / 标签 节省 -14%" at bounding box center [567, 233] width 250 height 50
drag, startPoint x: 608, startPoint y: 218, endPoint x: 657, endPoint y: 247, distance: 57.1
click at [646, 244] on div "1 至 3 个标签 70 美元 / 标签 4至9个标签 65 美元 / 标签 节省 -7% 10 个或更多标签 60 美元 / 标签 节省 -14%" at bounding box center [567, 233] width 250 height 50
click at [668, 247] on div "1 至 3 个标签 70 美元 / 标签 4至9个标签 65 美元 / 标签 节省 -7% 10 个或更多标签 60 美元 / 标签 节省 -14%" at bounding box center [567, 233] width 250 height 50
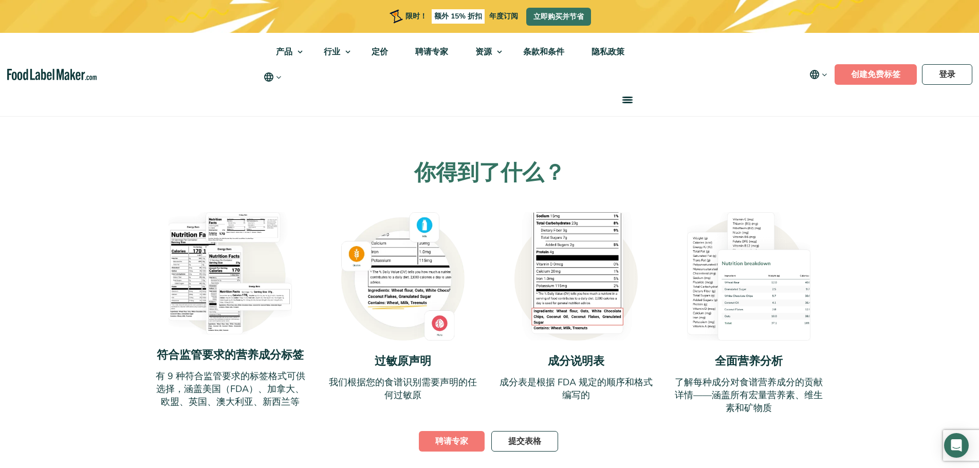
scroll to position [593, 0]
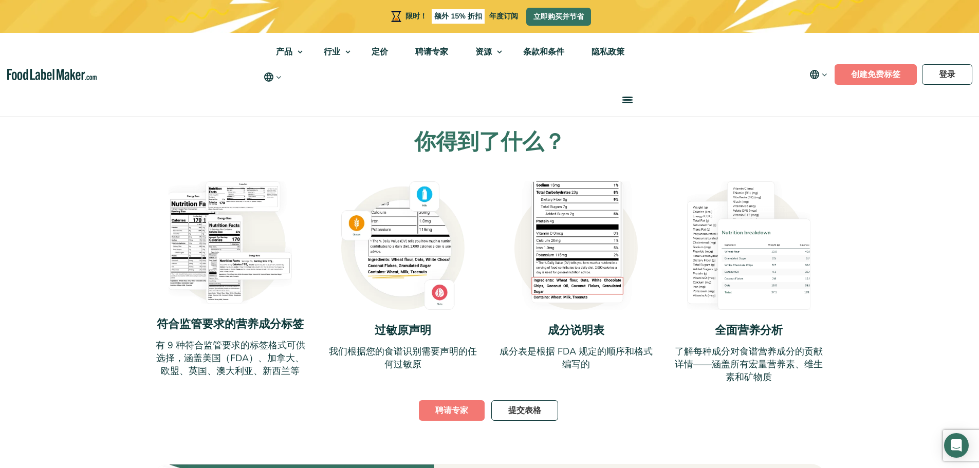
drag, startPoint x: 152, startPoint y: 295, endPoint x: 326, endPoint y: 359, distance: 185.4
click at [326, 359] on div "你得到了什么？ 符合监管要求的营养成分标签 有 9 种符合监管要求的标签格式可供选择，涵盖美国（FDA）、加拿大、欧盟、英国、澳大利亚、新西兰等 过敏原声明 …" at bounding box center [489, 276] width 689 height 295
click at [324, 363] on div "符合监管要求的营养成分标签 有 9 种符合监管要求的标签格式可供选择，涵盖美国（FDA）、加拿大、欧盟、英国、澳大利亚、新西兰等 过敏原声明" at bounding box center [489, 282] width 673 height 203
click at [297, 351] on font "有 9 种符合监管要求的标签格式可供选择，涵盖美国（FDA）、加拿大、欧盟、英国、澳大利亚、新西兰等" at bounding box center [231, 358] width 150 height 38
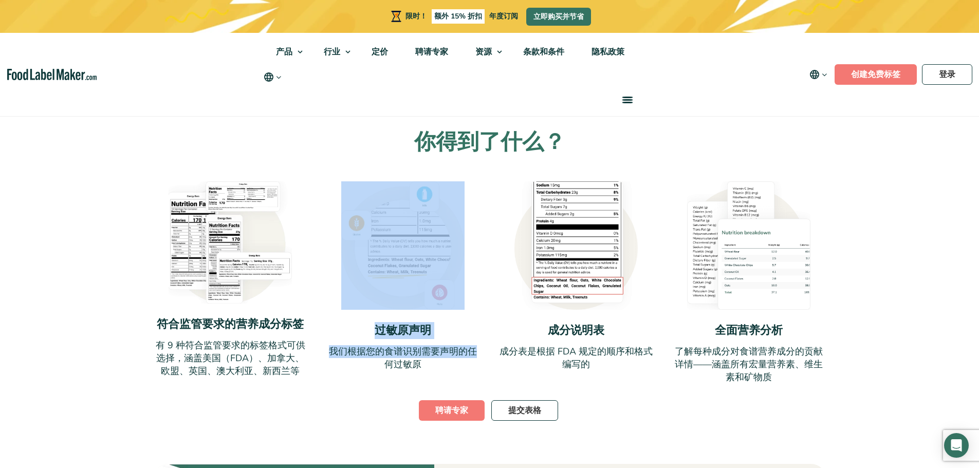
drag, startPoint x: 298, startPoint y: 367, endPoint x: 482, endPoint y: 347, distance: 185.1
click at [486, 338] on div "符合监管要求的营养成分标签 有 9 种符合监管要求的标签格式可供选择，涵盖美国（FDA）、加拿大、欧盟、英国、澳大利亚、新西兰等 过敏原声明" at bounding box center [489, 282] width 673 height 203
click at [482, 347] on div "符合监管要求的营养成分标签 有 9 种符合监管要求的标签格式可供选择，涵盖美国（FDA）、加拿大、欧盟、英国、澳大利亚、新西兰等 过敏原声明" at bounding box center [489, 282] width 673 height 203
drag, startPoint x: 470, startPoint y: 353, endPoint x: 376, endPoint y: 321, distance: 99.2
click at [376, 321] on div "过敏原声明 我们根据您的食谱识别需要声明的任何过敏原" at bounding box center [403, 282] width 155 height 203
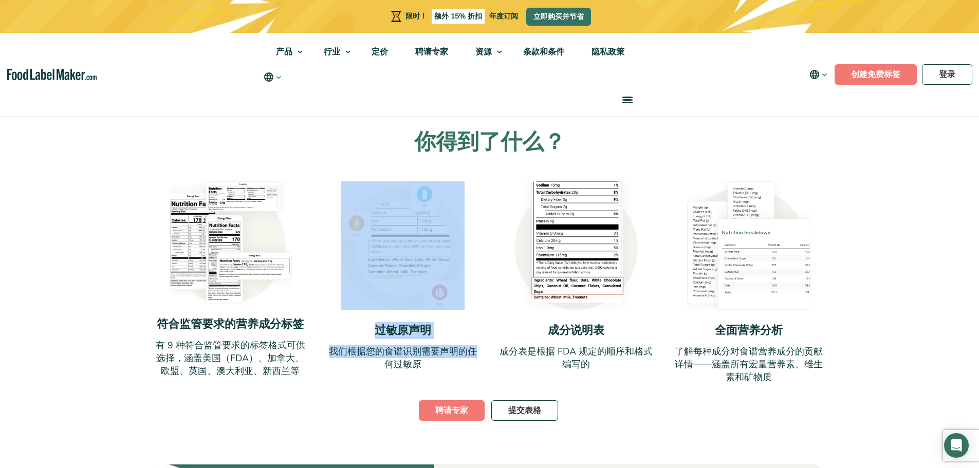
click at [375, 323] on font "过敏原声明" at bounding box center [403, 330] width 57 height 15
drag, startPoint x: 375, startPoint y: 321, endPoint x: 443, endPoint y: 360, distance: 78.3
click at [440, 360] on div "过敏原声明 我们根据您的食谱识别需要声明的任何过敏原" at bounding box center [403, 282] width 155 height 203
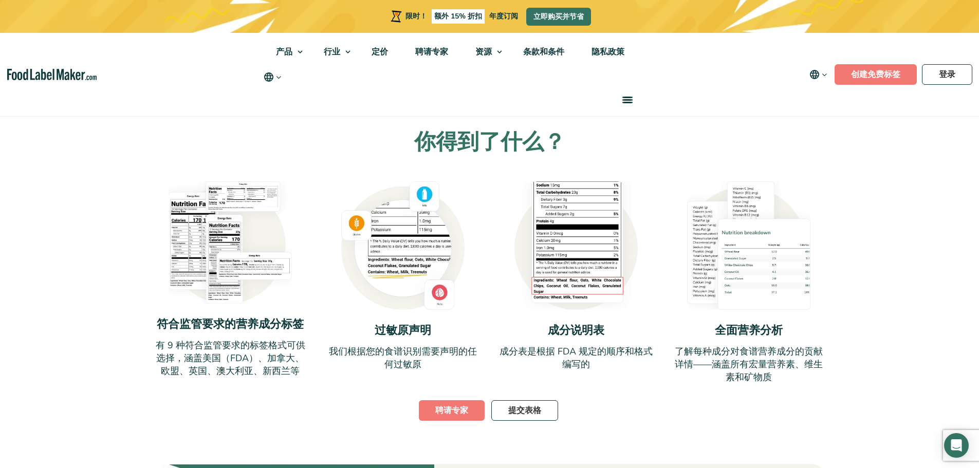
click at [534, 355] on p "成分表是根据 FDA 规定的顺序和格式编写的" at bounding box center [576, 358] width 155 height 26
drag, startPoint x: 610, startPoint y: 355, endPoint x: 544, endPoint y: 318, distance: 76.2
click at [552, 318] on div "成分说明表 成分表是根据 FDA 规定的顺序和格式编写的" at bounding box center [576, 282] width 155 height 203
click at [544, 322] on h3 "成分说明表" at bounding box center [576, 330] width 155 height 17
drag, startPoint x: 575, startPoint y: 337, endPoint x: 633, endPoint y: 357, distance: 61.1
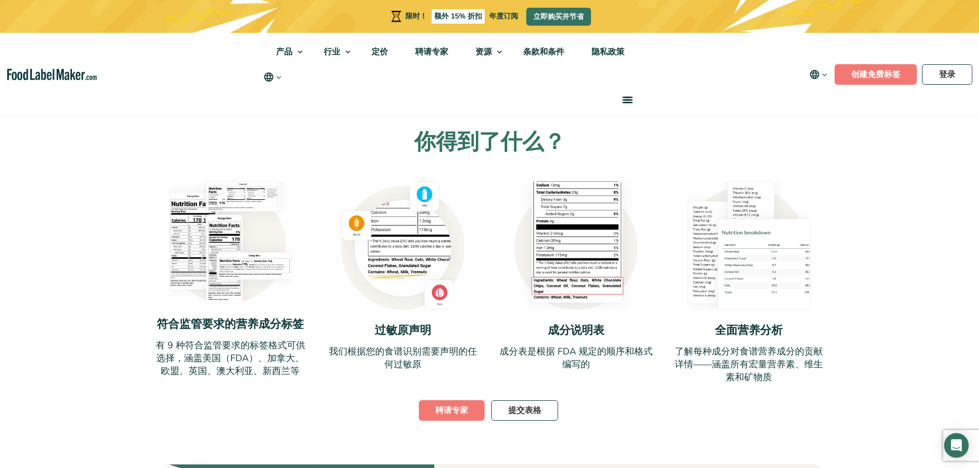
click at [632, 357] on div "成分说明表 成分表是根据 FDA 规定的顺序和格式编写的" at bounding box center [576, 282] width 155 height 203
click at [634, 358] on p "成分表是根据 FDA 规定的顺序和格式编写的" at bounding box center [576, 358] width 155 height 26
click at [795, 372] on p "了解每种成分对食谱营养成分的贡献详情——涵盖所有宏量营养素、维生素和矿物质" at bounding box center [748, 364] width 155 height 39
drag, startPoint x: 795, startPoint y: 372, endPoint x: 707, endPoint y: 313, distance: 106.1
click at [707, 313] on div "全面营养分析 了解每种成分对食谱营养成分的贡献详情——涵盖所有宏量营养素、维生素和矿物质" at bounding box center [748, 282] width 155 height 203
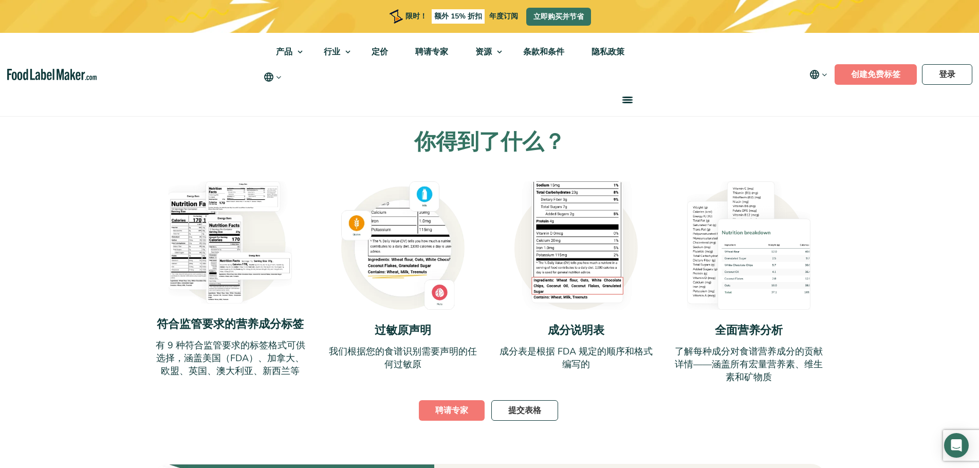
click at [707, 322] on h3 "全面营养分析" at bounding box center [748, 330] width 155 height 17
drag, startPoint x: 707, startPoint y: 313, endPoint x: 802, endPoint y: 376, distance: 114.2
click at [800, 375] on div "你得到了什么？ 符合监管要求的营养成分标签 有 9 种符合监管要求的标签格式可供选择，涵盖美国（FDA）、加拿大、欧盟、英国、澳大利亚、新西兰等 过敏原声明 …" at bounding box center [489, 276] width 689 height 295
click at [802, 376] on div "你得到了什么？ 符合监管要求的营养成分标签 有 9 种符合监管要求的标签格式可供选择，涵盖美国（FDA）、加拿大、欧盟、英国、澳大利亚、新西兰等 过敏原声明 …" at bounding box center [489, 276] width 689 height 295
drag, startPoint x: 802, startPoint y: 376, endPoint x: 655, endPoint y: 319, distance: 158.4
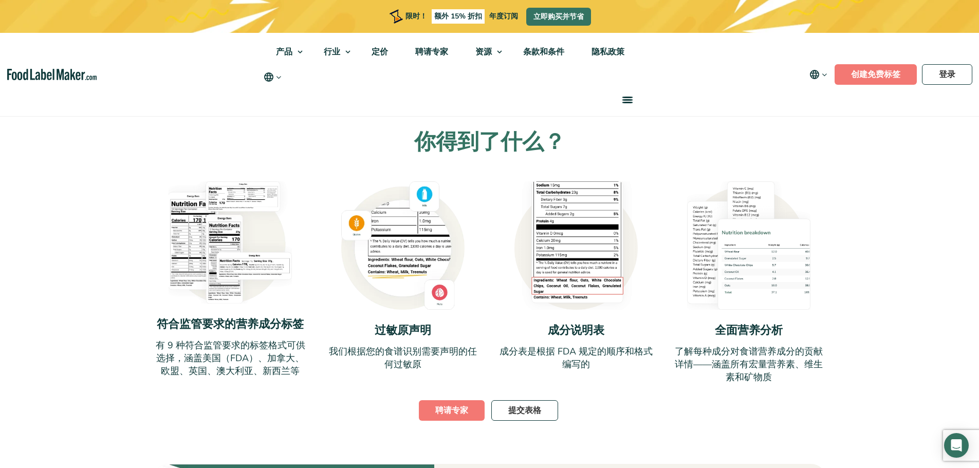
click at [658, 319] on div "你得到了什么？ 符合监管要求的营养成分标签 有 9 种符合监管要求的标签格式可供选择，涵盖美国（FDA）、加拿大、欧盟、英国、澳大利亚、新西兰等 过敏原声明 …" at bounding box center [489, 276] width 689 height 295
click at [655, 319] on div "符合监管要求的营养成分标签 有 9 种符合监管要求的标签格式可供选择，涵盖美国（FDA）、加拿大、欧盟、英国、澳大利亚、新西兰等 过敏原声明" at bounding box center [489, 282] width 673 height 203
drag, startPoint x: 655, startPoint y: 319, endPoint x: 796, endPoint y: 379, distance: 153.2
click at [787, 376] on div "你得到了什么？ 符合监管要求的营养成分标签 有 9 种符合监管要求的标签格式可供选择，涵盖美国（FDA）、加拿大、欧盟、英国、澳大利亚、新西兰等 过敏原声明 …" at bounding box center [489, 276] width 689 height 295
click at [796, 379] on div "你得到了什么？ 符合监管要求的营养成分标签 有 9 种符合监管要求的标签格式可供选择，涵盖美国（FDA）、加拿大、欧盟、英国、澳大利亚、新西兰等 过敏原声明 …" at bounding box center [489, 276] width 689 height 295
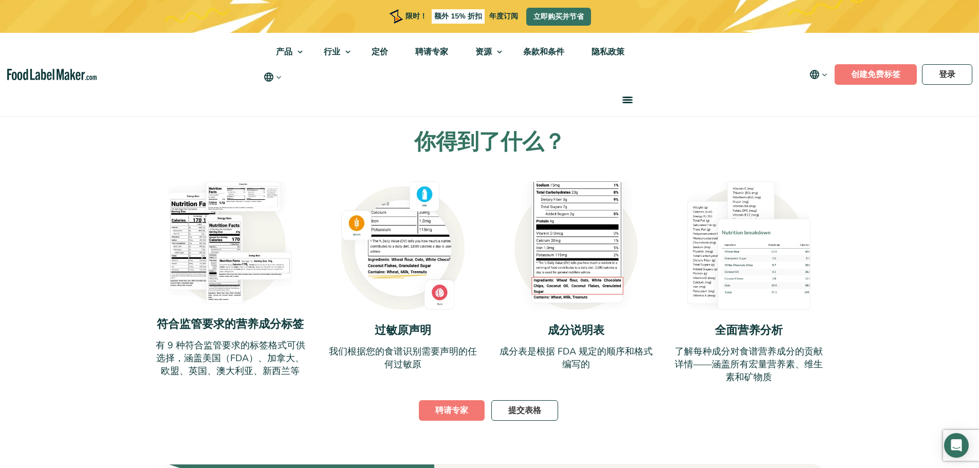
click at [800, 381] on div "你得到了什么？ 符合监管要求的营养成分标签 有 9 种符合监管要求的标签格式可供选择，涵盖美国（FDA）、加拿大、欧盟、英国、澳大利亚、新西兰等 过敏原声明 …" at bounding box center [489, 276] width 689 height 295
